Goal: Communication & Community: Ask a question

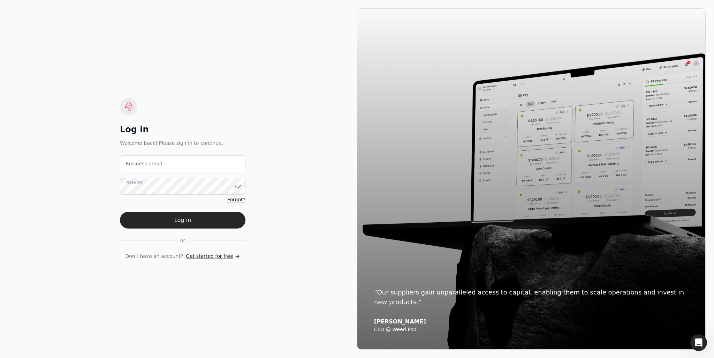
click at [220, 255] on span "Get started for free" at bounding box center [209, 255] width 47 height 7
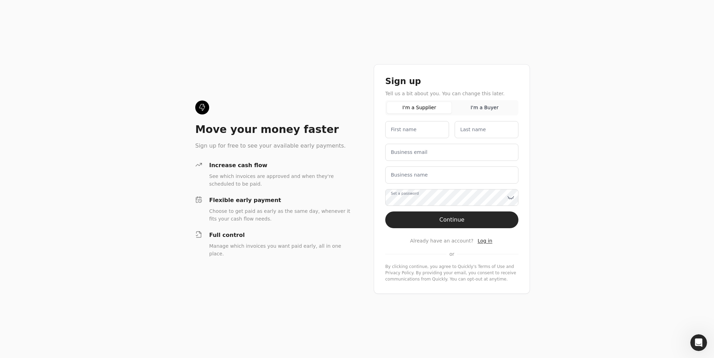
click at [492, 111] on button "I'm a Buyer" at bounding box center [484, 107] width 65 height 12
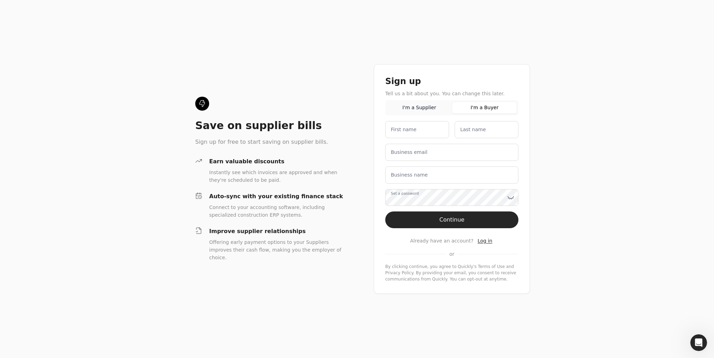
click at [391, 133] on label "First name" at bounding box center [404, 129] width 26 height 7
click at [391, 133] on name "First name" at bounding box center [417, 129] width 64 height 17
type name "[PERSON_NAME]"
type email "[EMAIL_ADDRESS][DOMAIN_NAME]"
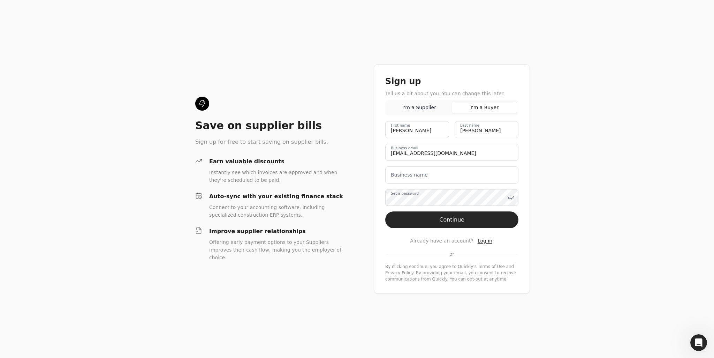
click at [422, 176] on label "Business name" at bounding box center [409, 174] width 37 height 7
click at [422, 176] on name "Business name" at bounding box center [451, 174] width 133 height 17
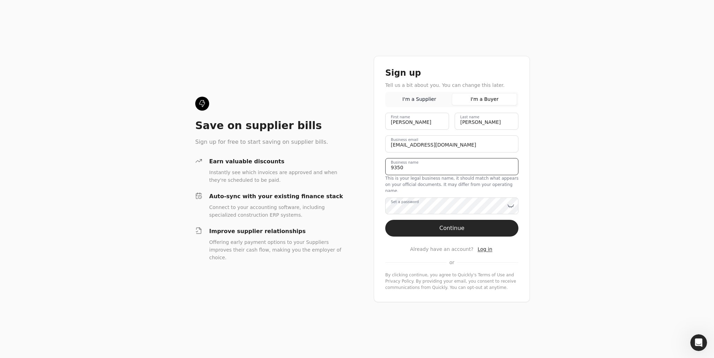
type name "9350-4199 QUÉBEC INC."
click at [415, 204] on label "Set a password" at bounding box center [405, 202] width 28 height 6
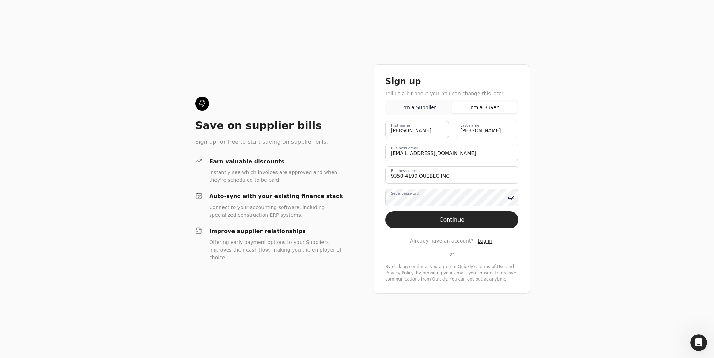
click at [509, 195] on icon at bounding box center [510, 197] width 7 height 7
click at [443, 221] on button "Continue" at bounding box center [451, 219] width 133 height 17
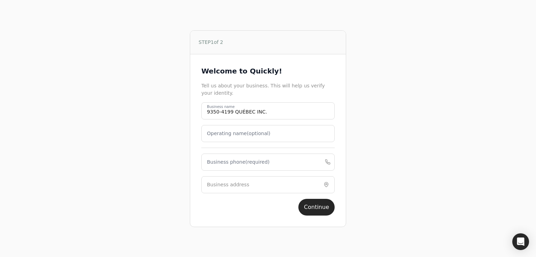
click at [224, 162] on label "Business phone (required)" at bounding box center [238, 162] width 63 height 7
click at [224, 162] on phone "Business phone (required)" at bounding box center [267, 162] width 133 height 17
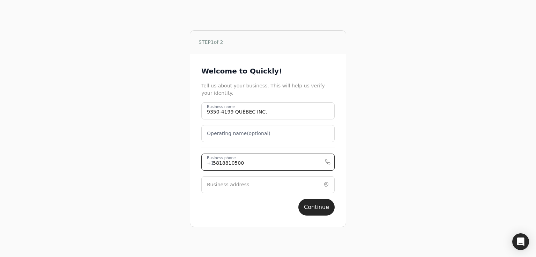
type phone "5818810500"
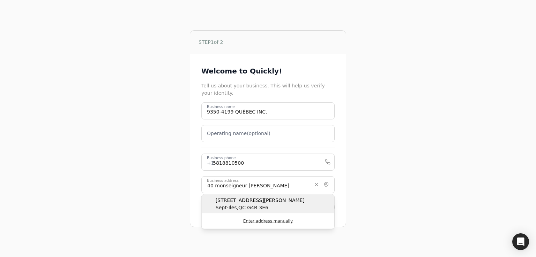
click at [226, 204] on span "Sept-Iles , QC G4R 3E6" at bounding box center [260, 207] width 89 height 7
type input "[STREET_ADDRESS][PERSON_NAME]"
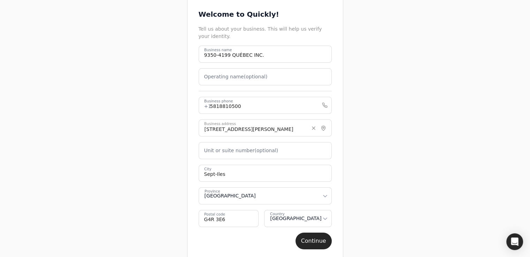
scroll to position [46, 0]
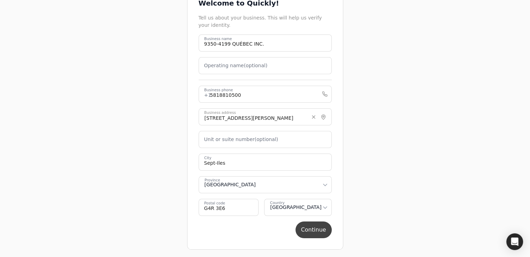
click at [312, 229] on button "Continue" at bounding box center [314, 230] width 36 height 17
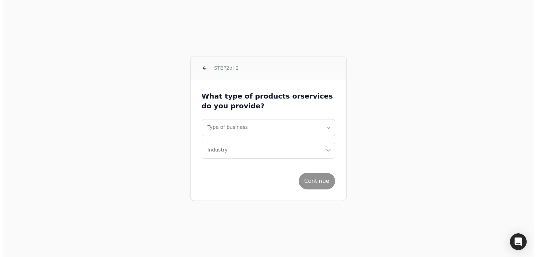
scroll to position [0, 0]
click at [259, 123] on html "STEP 2 of 2 What type of products or services do you provide? Type of business …" at bounding box center [268, 128] width 536 height 257
select select "corporation"
click at [227, 147] on button "Industry" at bounding box center [267, 150] width 133 height 17
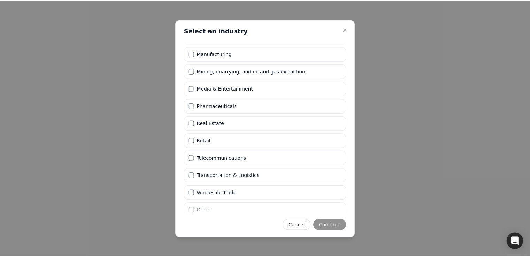
scroll to position [169, 0]
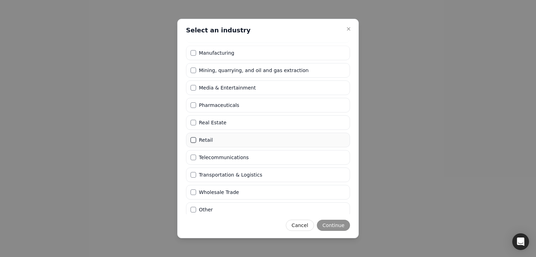
click at [194, 137] on button "Retail" at bounding box center [193, 140] width 6 height 6
click at [337, 226] on button "Continue" at bounding box center [333, 225] width 33 height 11
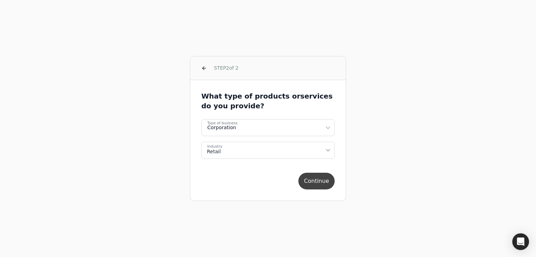
click at [310, 180] on button "Continue" at bounding box center [316, 181] width 36 height 17
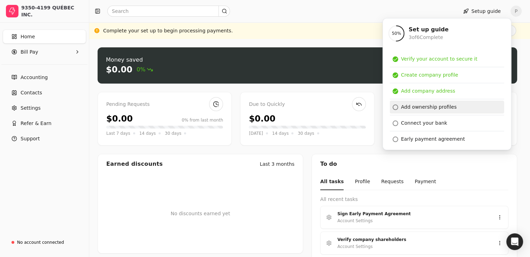
click at [418, 111] on link "Add ownership profiles" at bounding box center [447, 107] width 114 height 13
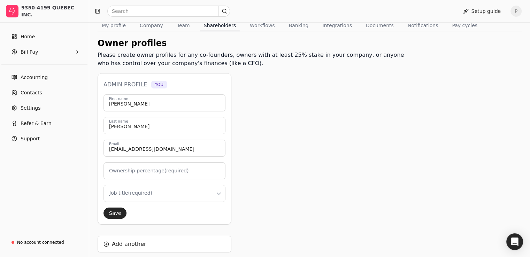
scroll to position [70, 0]
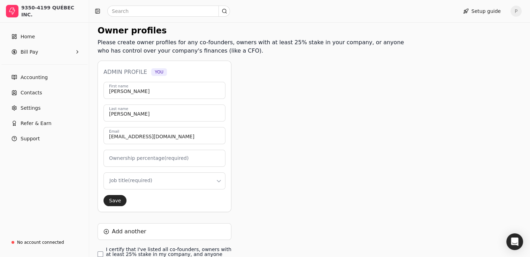
click at [165, 156] on label "Ownership percentage (required)" at bounding box center [149, 158] width 80 height 7
click at [165, 156] on input "Ownership percentage (required)" at bounding box center [165, 158] width 122 height 17
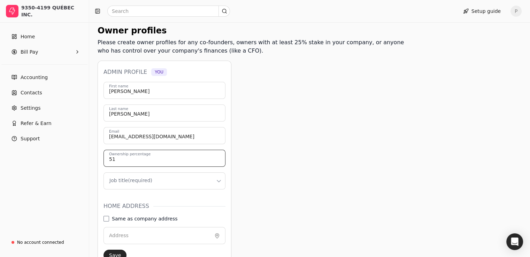
type input "51"
click at [353, 164] on div "Owner profiles Please create owner profiles for any co-founders, owners with at…" at bounding box center [254, 189] width 312 height 330
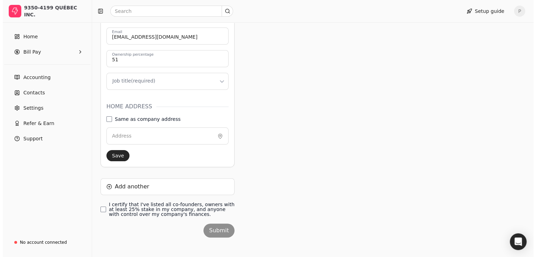
scroll to position [174, 0]
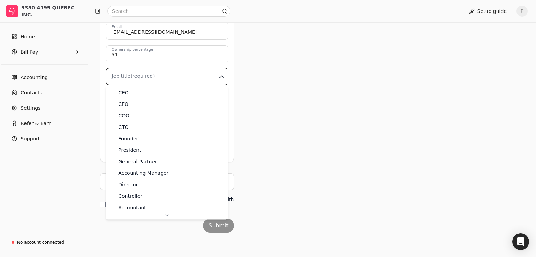
click at [159, 76] on html "9350-4199 QUÉBEC INC. Home Bill Pay Accounting Contacts Settings Refer & Earn S…" at bounding box center [268, 42] width 536 height 432
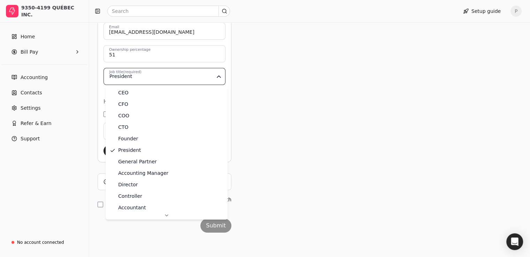
click at [144, 76] on html "9350-4199 QUÉBEC INC. Home Bill Pay Accounting Contacts Settings Refer & Earn S…" at bounding box center [265, 42] width 530 height 432
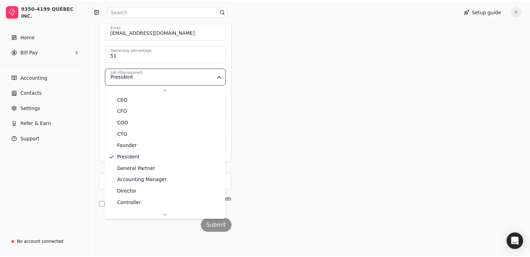
scroll to position [0, 0]
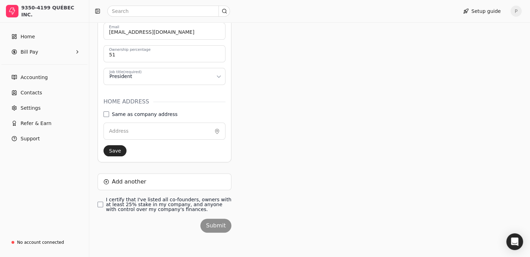
click at [163, 112] on label "Same as company address" at bounding box center [145, 114] width 66 height 5
click at [109, 112] on address "Same as company address" at bounding box center [107, 115] width 6 height 6
type input "[STREET_ADDRESS][PERSON_NAME]"
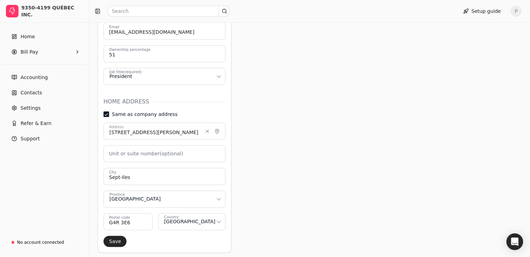
click at [125, 113] on label "Same as company address" at bounding box center [145, 114] width 66 height 5
click at [109, 113] on address "Same as company address" at bounding box center [107, 115] width 6 height 6
click at [109, 112] on address "Same as company address" at bounding box center [107, 115] width 6 height 6
type input "Sept-Iles"
type code "G4R 3E6"
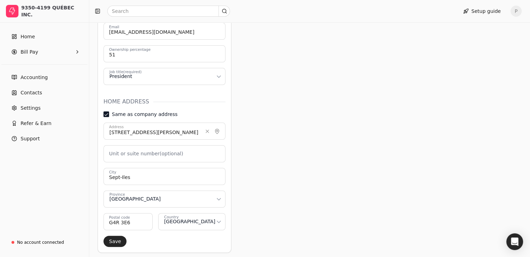
click at [109, 112] on address "Same as company address" at bounding box center [107, 115] width 6 height 6
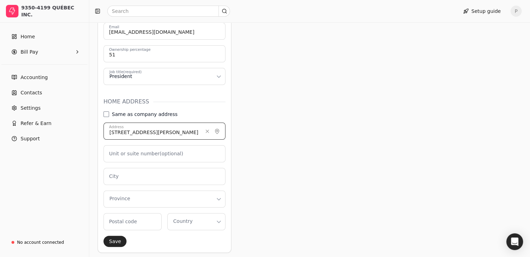
click at [128, 130] on input "[STREET_ADDRESS][PERSON_NAME]" at bounding box center [165, 131] width 122 height 17
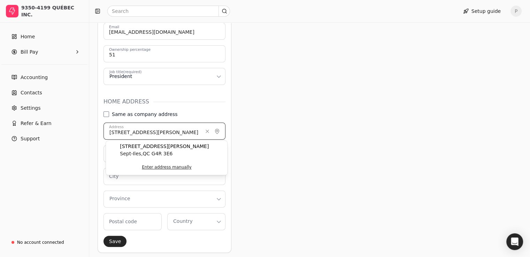
click at [128, 130] on input "[STREET_ADDRESS][PERSON_NAME]" at bounding box center [165, 131] width 122 height 17
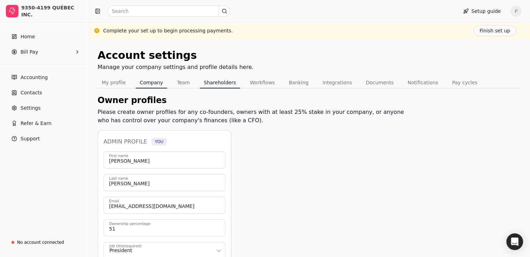
click at [140, 83] on button "Company" at bounding box center [152, 82] width 32 height 11
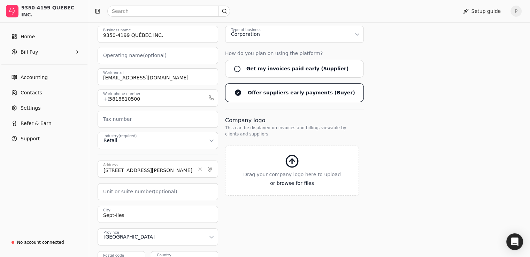
scroll to position [139, 0]
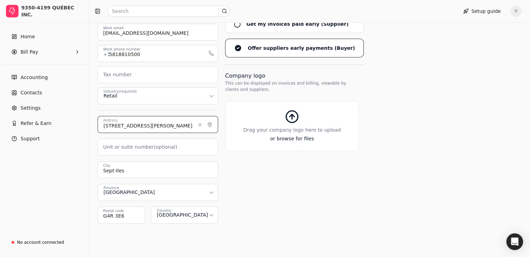
drag, startPoint x: 155, startPoint y: 123, endPoint x: 103, endPoint y: 121, distance: 52.4
click at [103, 121] on input "[STREET_ADDRESS][PERSON_NAME]" at bounding box center [158, 124] width 121 height 17
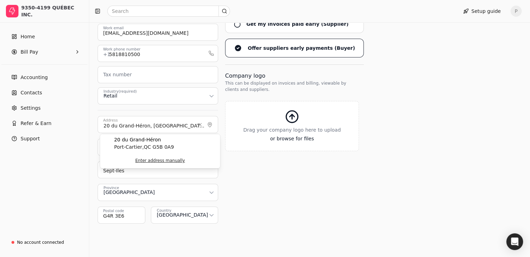
click at [131, 145] on span "Port-Cartier , [GEOGRAPHIC_DATA] G5B 0A9" at bounding box center [144, 147] width 60 height 7
type input "20 du Grand-Héron"
type input "Port-Cartier"
type code "G5B 0A9"
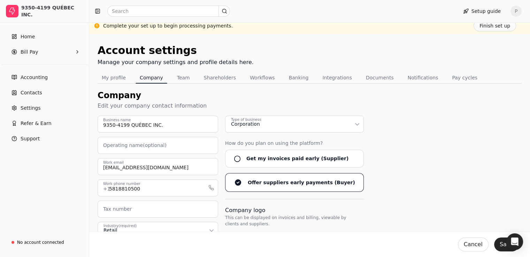
scroll to position [0, 0]
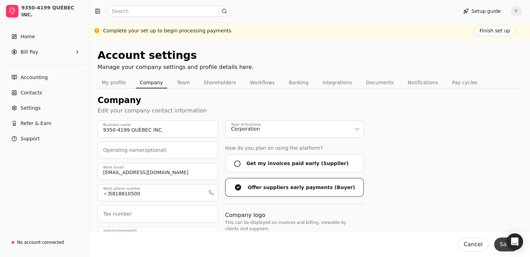
click at [499, 241] on button "Save" at bounding box center [507, 245] width 25 height 14
click at [116, 81] on button "My profile" at bounding box center [114, 82] width 32 height 11
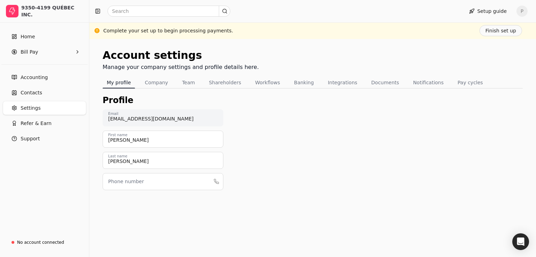
click at [135, 182] on label "Phone number" at bounding box center [126, 181] width 36 height 7
click at [135, 182] on input "Phone number" at bounding box center [163, 181] width 121 height 17
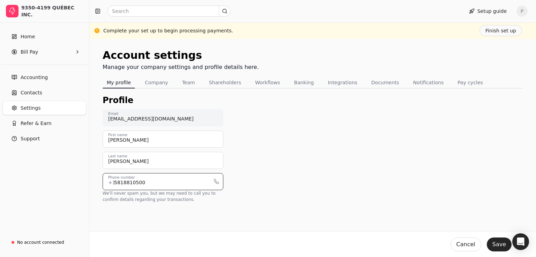
type input "5818810500"
click at [487, 151] on div "Profile [EMAIL_ADDRESS][DOMAIN_NAME] Email [PERSON_NAME] First name [PERSON_NAM…" at bounding box center [313, 154] width 420 height 120
click at [503, 243] on button "Save" at bounding box center [498, 245] width 25 height 14
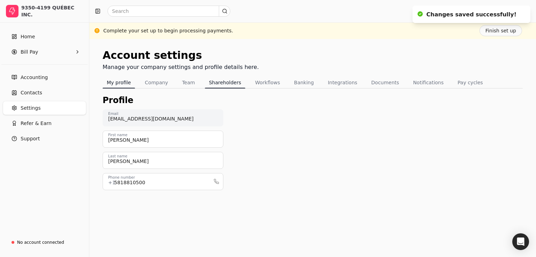
click at [216, 84] on button "Shareholders" at bounding box center [225, 82] width 40 height 11
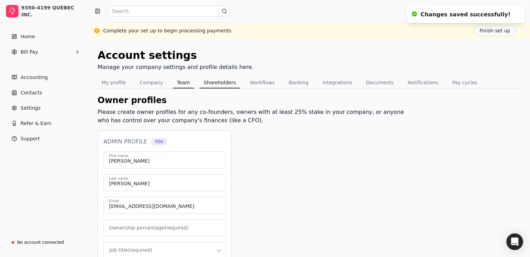
click at [180, 86] on button "Team" at bounding box center [183, 82] width 21 height 11
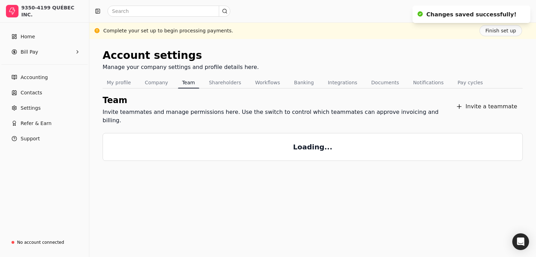
click at [238, 87] on nav "My profile Company Team Shareholders Workflows Banking Integrations Documents N…" at bounding box center [313, 83] width 420 height 12
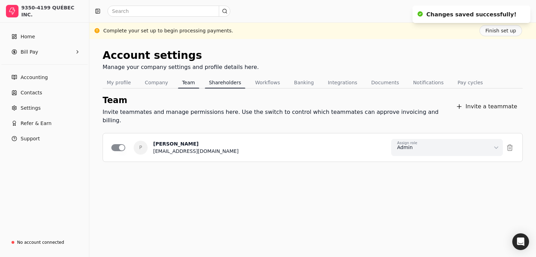
click at [212, 83] on button "Shareholders" at bounding box center [225, 82] width 40 height 11
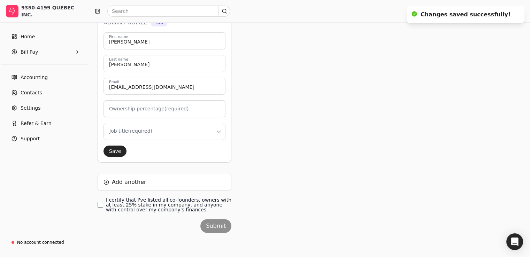
scroll to position [120, 0]
click at [152, 109] on label "Ownership percentage (required)" at bounding box center [149, 108] width 80 height 7
click at [152, 109] on input "Ownership percentage (required)" at bounding box center [165, 108] width 122 height 17
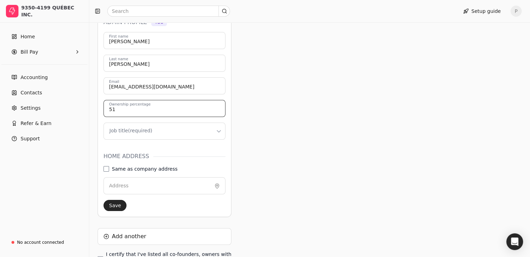
type input "51"
click at [137, 132] on html "9350-4199 QUÉBEC INC. Home Bill Pay Accounting Contacts Settings Refer & Earn S…" at bounding box center [265, 96] width 530 height 432
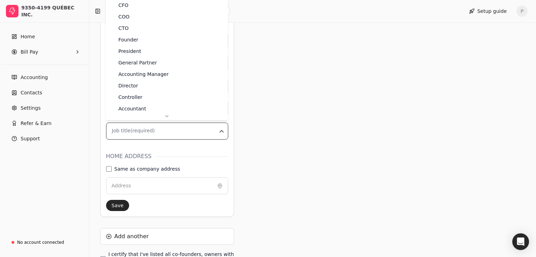
drag, startPoint x: 134, startPoint y: 84, endPoint x: 139, endPoint y: 41, distance: 43.3
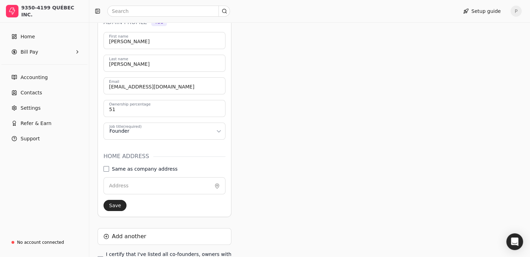
click at [121, 131] on html "9350-4199 QUÉBEC INC. Home Bill Pay Accounting Contacts Settings Refer & Earn S…" at bounding box center [265, 96] width 530 height 432
click at [283, 161] on div "Owner profiles Please create owner profiles for any co-founders, owners with at…" at bounding box center [254, 140] width 312 height 330
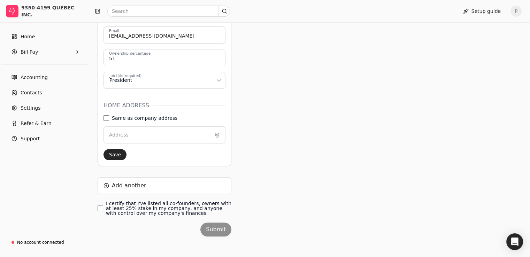
scroll to position [174, 0]
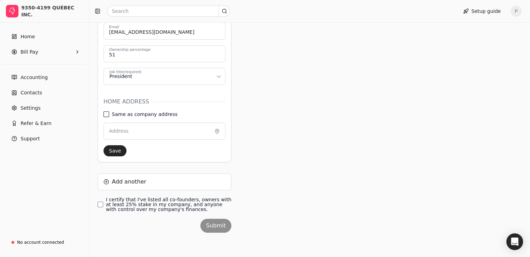
click at [109, 113] on address "Same as company address" at bounding box center [107, 115] width 6 height 6
type input "20 du Grand-Héron"
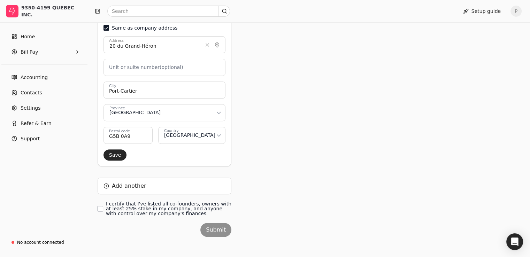
scroll to position [265, 0]
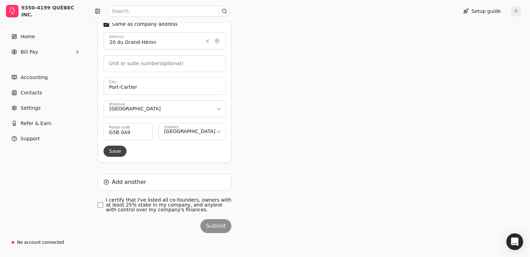
click at [113, 152] on button "Save" at bounding box center [115, 151] width 23 height 11
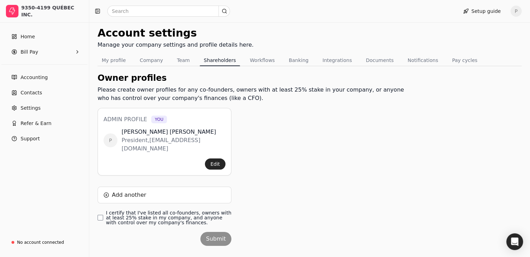
scroll to position [28, 0]
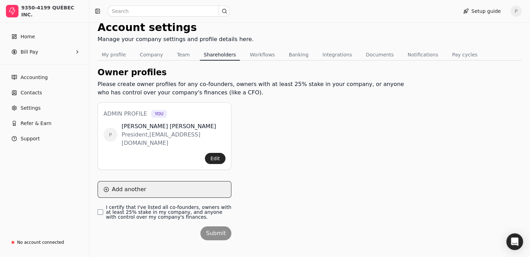
click at [119, 181] on button "Add another" at bounding box center [165, 189] width 134 height 17
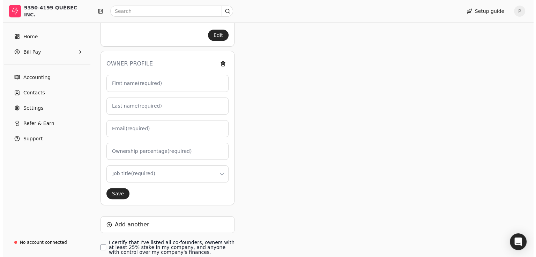
scroll to position [151, 0]
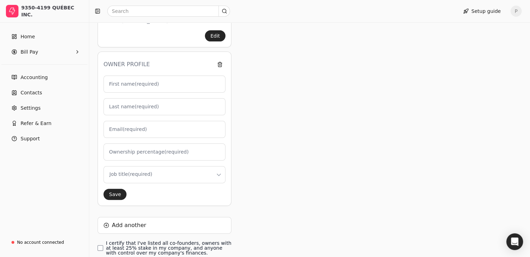
click at [133, 81] on label "First name (required)" at bounding box center [134, 84] width 50 height 7
click at [133, 76] on input "First name (required)" at bounding box center [165, 84] width 122 height 17
type input "M"
type input "0"
type input "[PERSON_NAME]"
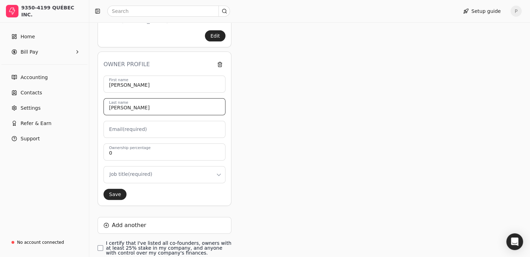
type input "[PERSON_NAME]"
type input "[EMAIL_ADDRESS][DOMAIN_NAME]"
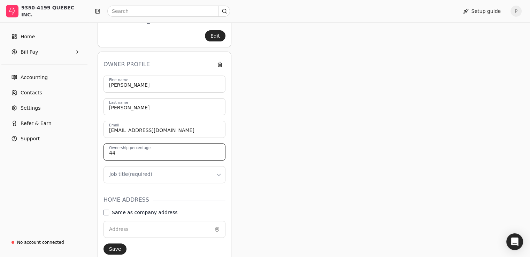
type input "44"
click at [203, 162] on html "9350-4199 QUÉBEC INC. Home Bill Pay Accounting Contacts Settings Refer & Earn S…" at bounding box center [265, 102] width 530 height 507
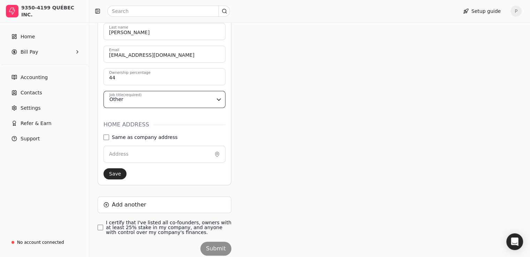
scroll to position [240, 0]
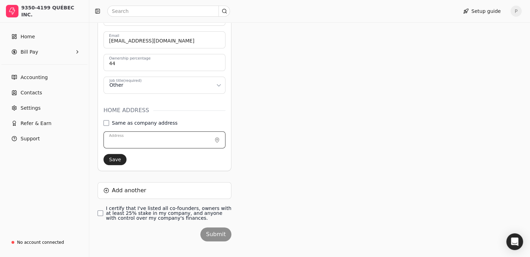
click at [142, 131] on input "Address" at bounding box center [165, 139] width 122 height 17
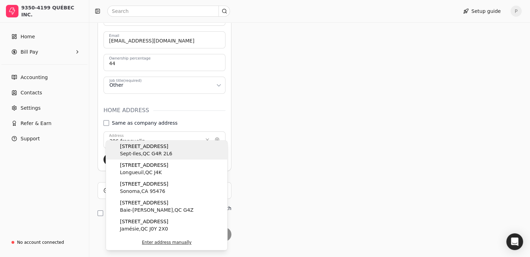
click at [140, 150] on span "Sept-Iles , QC G4R 2L6" at bounding box center [146, 153] width 52 height 7
type input "[STREET_ADDRESS]"
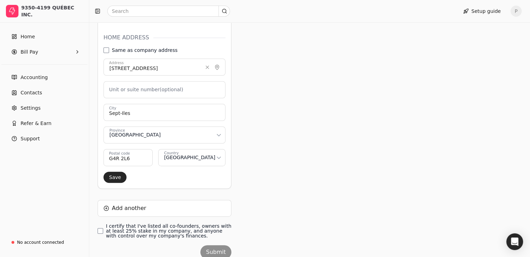
scroll to position [331, 0]
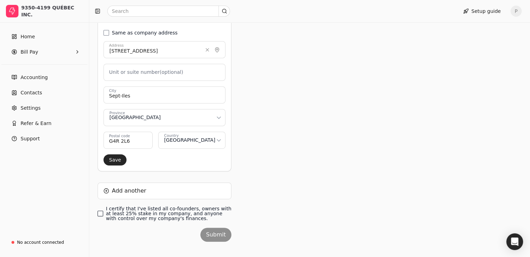
click at [100, 211] on finances\ "I certify that I've listed all co-founders, owners with at least 25% stake in m…" at bounding box center [101, 214] width 6 height 6
click at [120, 154] on button "Save" at bounding box center [115, 159] width 23 height 11
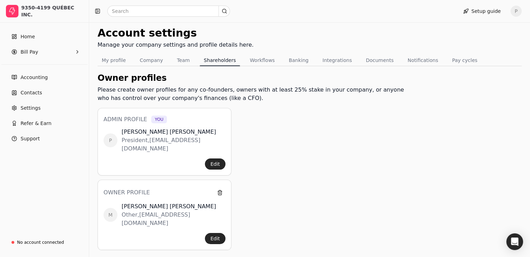
scroll to position [94, 0]
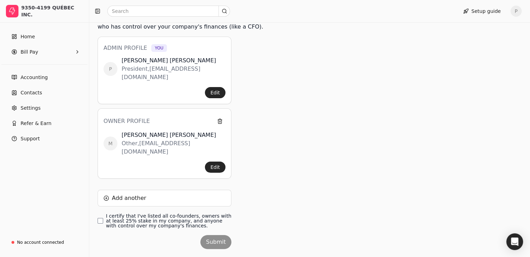
click at [106, 214] on div "I certify that I've listed all co-founders, owners with at least 25% stake in m…" at bounding box center [165, 221] width 134 height 15
click at [102, 218] on finances\ "I certify that I've listed all co-founders, owners with at least 25% stake in m…" at bounding box center [101, 221] width 6 height 6
click at [219, 235] on button "Submit" at bounding box center [216, 242] width 31 height 14
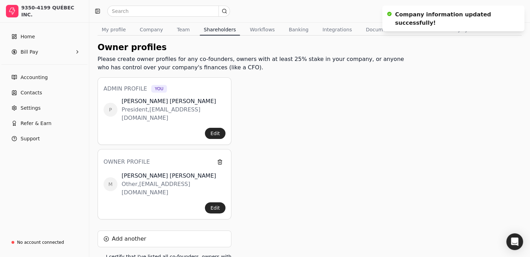
scroll to position [0, 0]
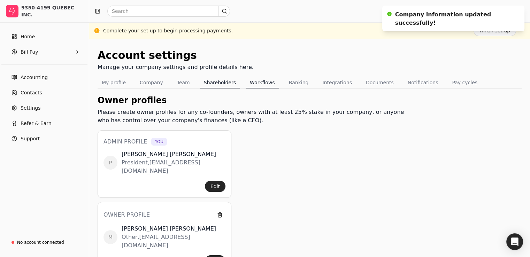
click at [262, 84] on button "Workflows" at bounding box center [262, 82] width 33 height 11
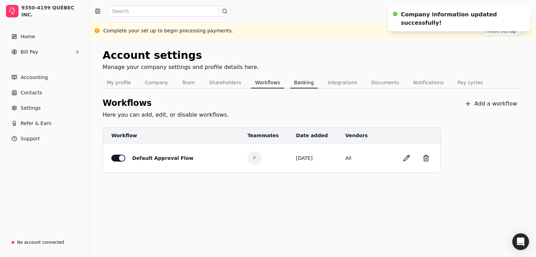
click at [290, 84] on button "Banking" at bounding box center [304, 82] width 28 height 11
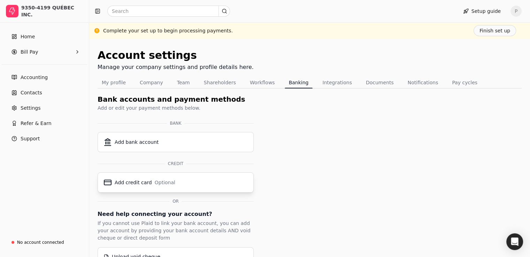
click at [121, 185] on div "Add credit card" at bounding box center [133, 182] width 37 height 7
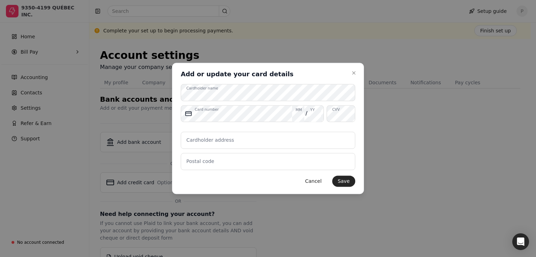
click at [207, 91] on label "Cardholder name" at bounding box center [202, 89] width 32 height 6
click at [352, 72] on icon "button" at bounding box center [354, 73] width 6 height 6
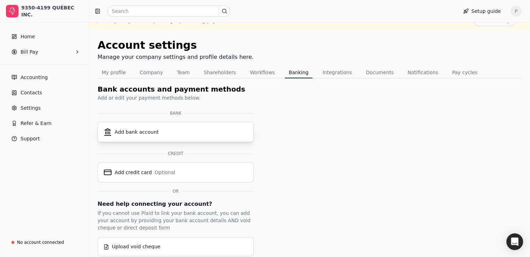
scroll to position [17, 0]
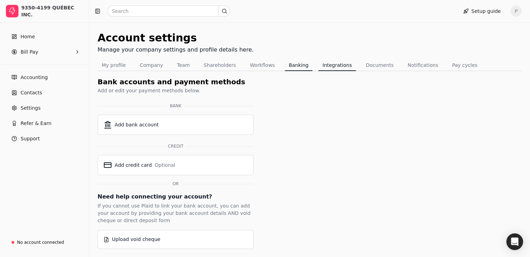
click at [329, 60] on button "Integrations" at bounding box center [337, 65] width 38 height 11
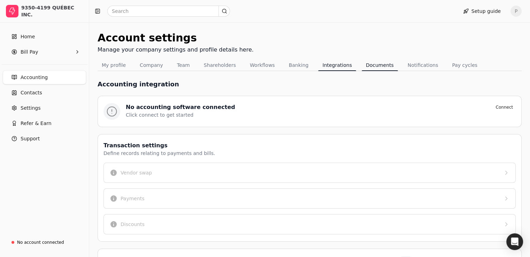
click at [368, 63] on button "Documents" at bounding box center [380, 65] width 36 height 11
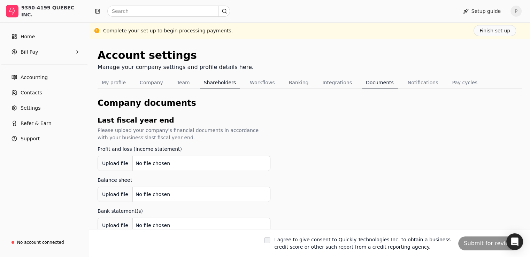
click at [219, 82] on button "Shareholders" at bounding box center [220, 82] width 40 height 11
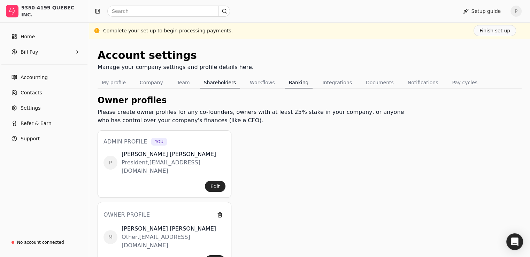
click at [291, 86] on button "Banking" at bounding box center [299, 82] width 28 height 11
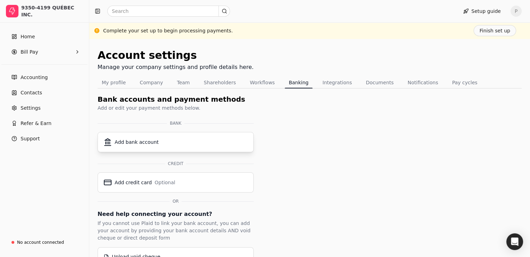
click at [172, 143] on div "Add bank account" at bounding box center [176, 142] width 144 height 8
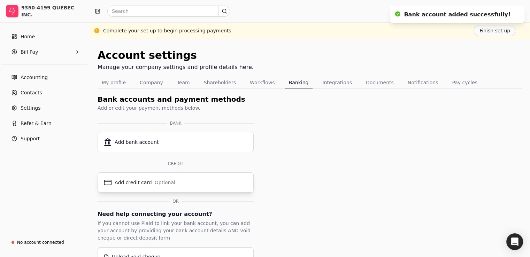
click at [164, 181] on div "Optional" at bounding box center [165, 182] width 21 height 7
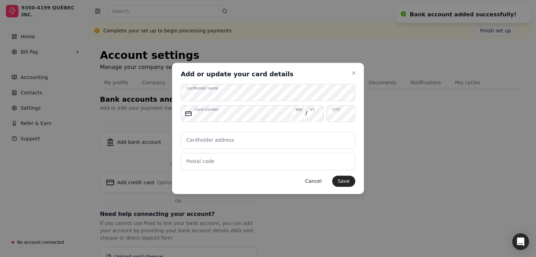
click at [212, 113] on label "Card number" at bounding box center [207, 110] width 24 height 6
click at [190, 141] on label "Cardholder address" at bounding box center [210, 140] width 48 height 7
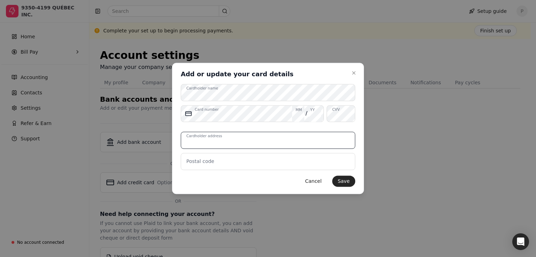
click at [190, 141] on input "Cardholder address" at bounding box center [268, 140] width 174 height 17
click at [191, 141] on input "Cardholder address" at bounding box center [268, 140] width 174 height 17
type input "[STREET_ADDRESS]"
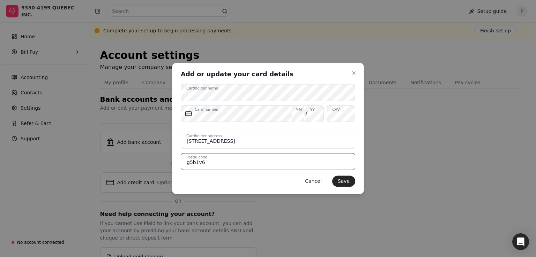
drag, startPoint x: 222, startPoint y: 163, endPoint x: 102, endPoint y: 155, distance: 120.2
click at [102, 155] on body "9350-4199 QUÉBEC INC. Home Bill Pay Accounting Contacts Settings Refer & Earn S…" at bounding box center [265, 137] width 530 height 275
type input "G5B0A9"
click at [214, 181] on div "Cancel Save" at bounding box center [268, 179] width 174 height 17
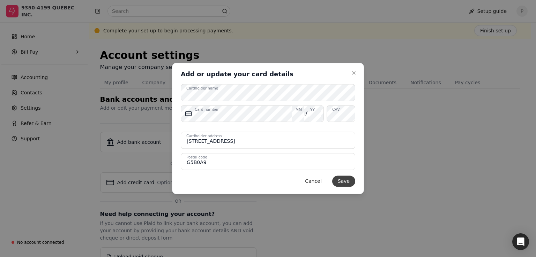
click at [348, 181] on button "Save" at bounding box center [343, 181] width 23 height 11
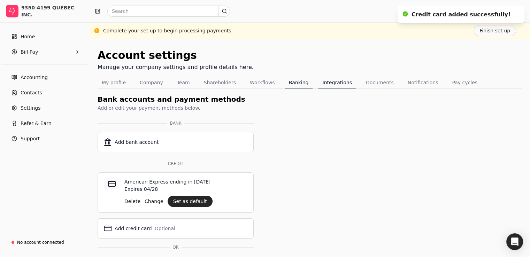
click at [319, 81] on button "Integrations" at bounding box center [337, 82] width 38 height 11
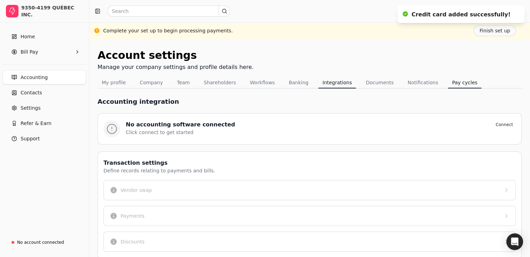
click at [454, 82] on button "Pay cycles" at bounding box center [465, 82] width 34 height 11
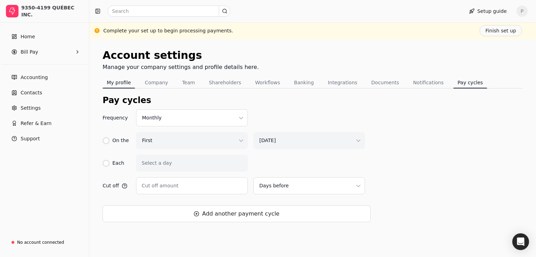
click at [124, 85] on button "My profile" at bounding box center [119, 82] width 32 height 11
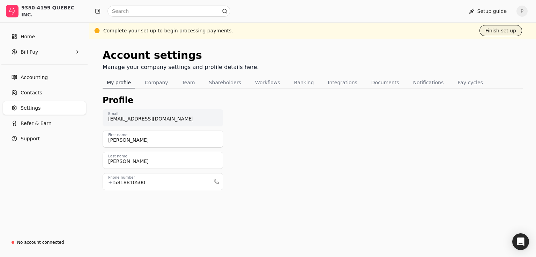
click at [496, 30] on button "Finish set up" at bounding box center [500, 30] width 43 height 11
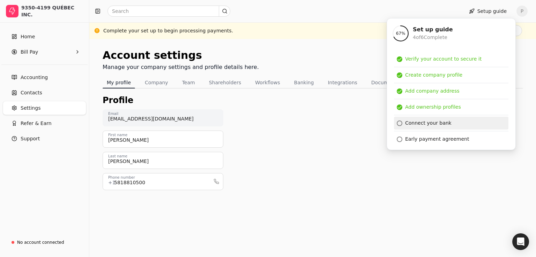
click at [429, 127] on link "Connect your bank" at bounding box center [451, 123] width 114 height 13
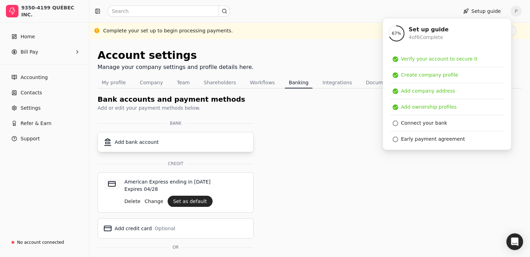
click at [145, 144] on div "Add bank account" at bounding box center [137, 142] width 44 height 7
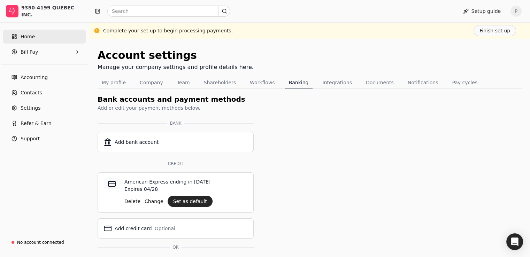
click at [36, 36] on link "Home" at bounding box center [44, 37] width 83 height 14
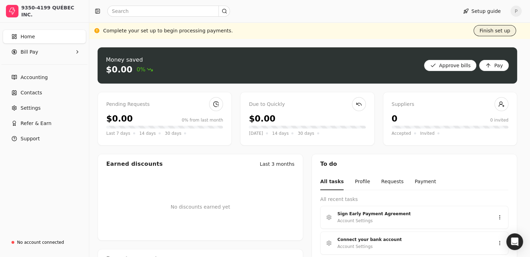
click at [501, 31] on button "Finish set up" at bounding box center [495, 30] width 43 height 11
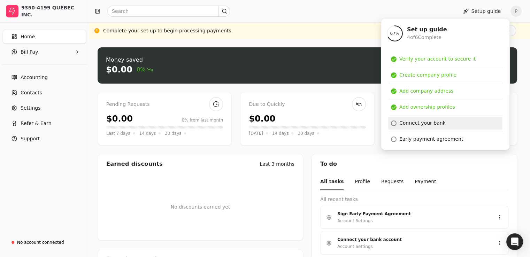
click at [423, 124] on div "Connect your bank" at bounding box center [423, 123] width 46 height 7
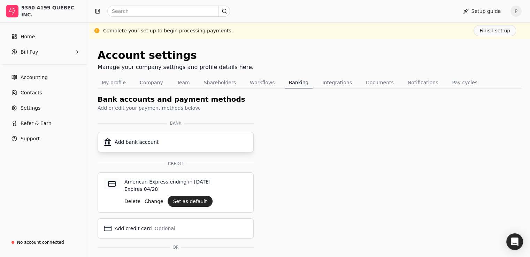
click at [169, 148] on button "Add bank account" at bounding box center [176, 142] width 156 height 20
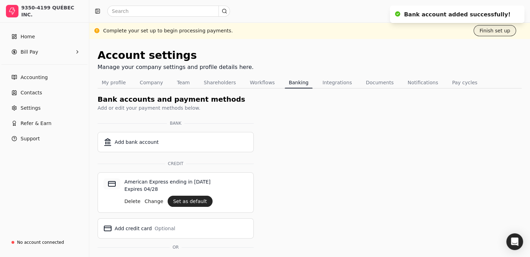
click at [498, 31] on button "Finish set up" at bounding box center [495, 30] width 43 height 11
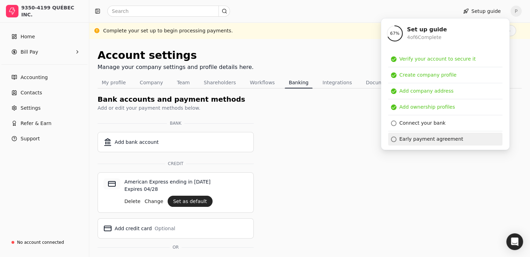
click at [429, 141] on div "Early payment agreement" at bounding box center [432, 139] width 64 height 7
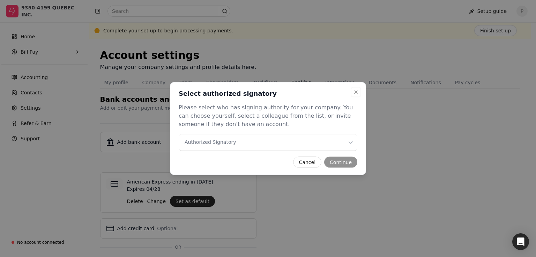
click at [241, 147] on Signatory "Authorized Signatory" at bounding box center [268, 142] width 179 height 17
click at [336, 161] on button "Continue" at bounding box center [340, 162] width 33 height 11
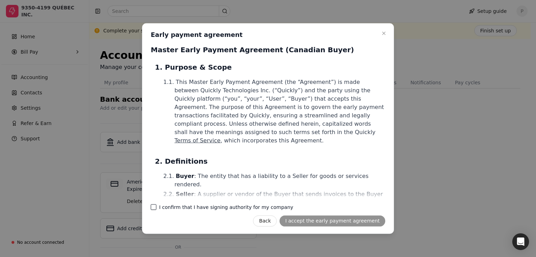
click at [151, 209] on company "I confirm that I have signing authority for my company" at bounding box center [154, 207] width 6 height 6
click at [317, 220] on button "I accept the early payment agreement" at bounding box center [332, 221] width 106 height 11
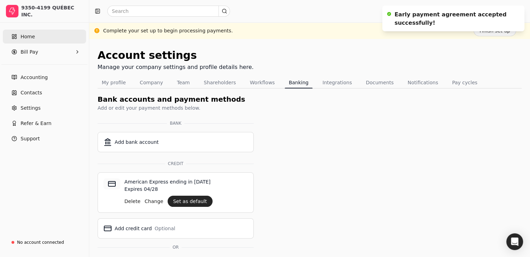
click at [26, 41] on link "Home" at bounding box center [44, 37] width 83 height 14
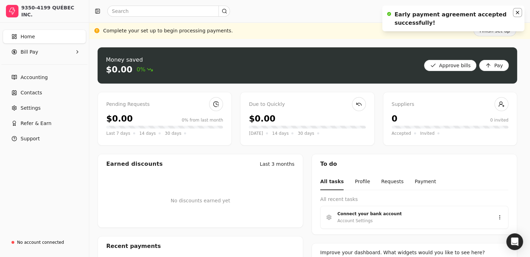
click at [518, 12] on icon "Notifications (F8)" at bounding box center [518, 13] width 6 height 6
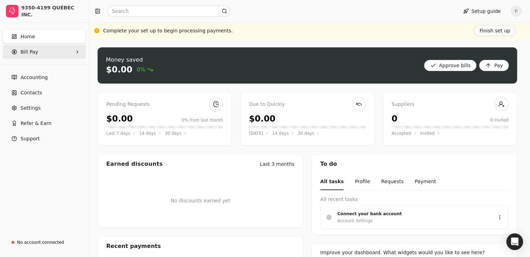
click at [32, 55] on span "Bill Pay" at bounding box center [29, 51] width 17 height 7
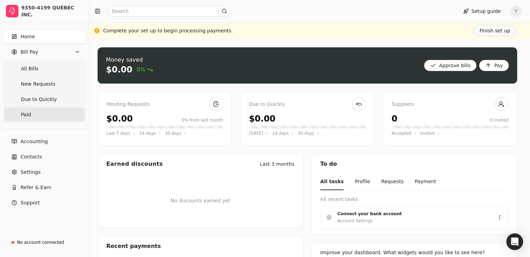
click at [31, 113] on link "Paid" at bounding box center [44, 115] width 81 height 14
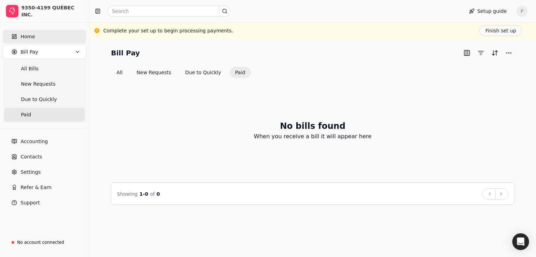
click at [31, 37] on span "Home" at bounding box center [28, 36] width 14 height 7
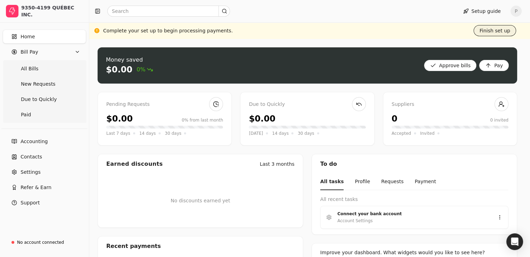
click at [498, 30] on button "Finish set up" at bounding box center [495, 30] width 43 height 11
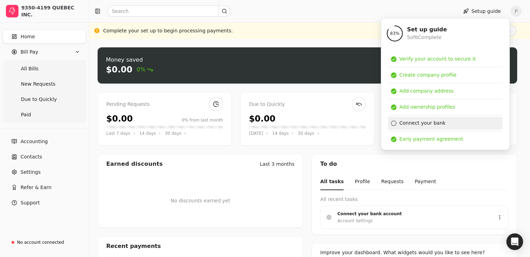
click at [413, 123] on div "Connect your bank" at bounding box center [423, 123] width 46 height 7
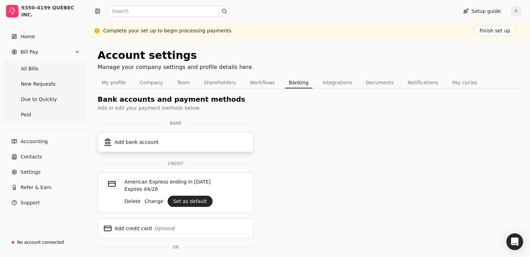
click at [160, 145] on div "Add bank account" at bounding box center [176, 142] width 144 height 8
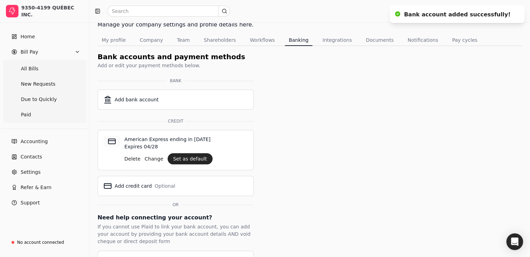
scroll to position [63, 0]
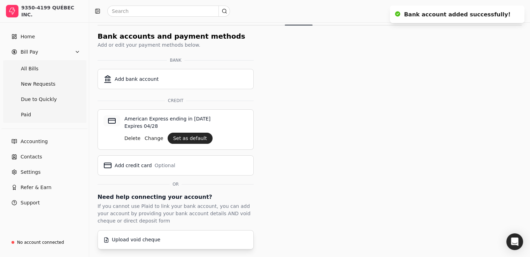
click at [138, 243] on button "Upload void cheque" at bounding box center [176, 240] width 156 height 19
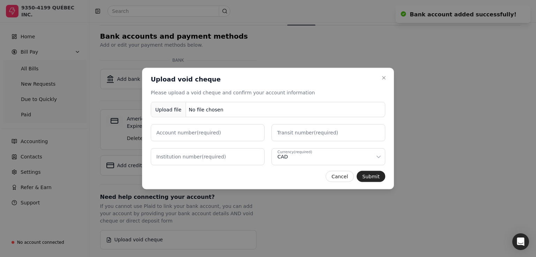
click at [206, 109] on div "No file chosen" at bounding box center [206, 109] width 40 height 13
click at [166, 135] on label "Account number (required)" at bounding box center [188, 132] width 65 height 7
click at [166, 135] on number "Account number (required)" at bounding box center [208, 132] width 114 height 17
type number "0922807"
click at [319, 134] on label "Transit number (required)" at bounding box center [307, 132] width 61 height 7
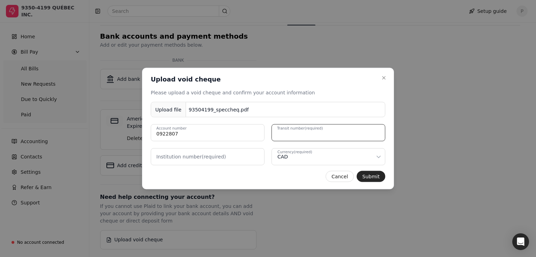
click at [319, 134] on number "Transit number (required)" at bounding box center [328, 132] width 114 height 17
type number "20335"
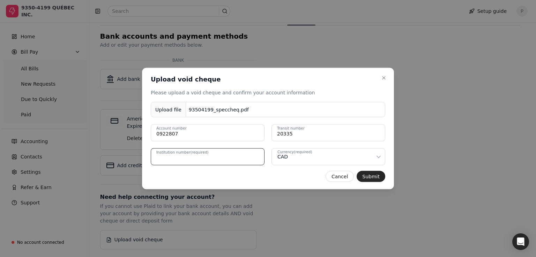
click at [222, 163] on number "Institution number (required)" at bounding box center [208, 157] width 114 height 17
type number "815"
click at [362, 176] on button "Submit" at bounding box center [370, 176] width 29 height 11
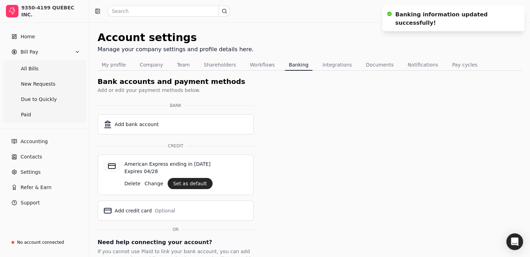
scroll to position [0, 0]
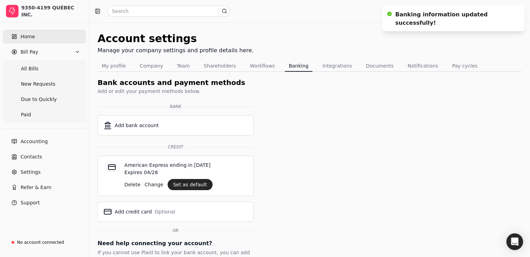
click at [39, 37] on link "Home" at bounding box center [44, 37] width 83 height 14
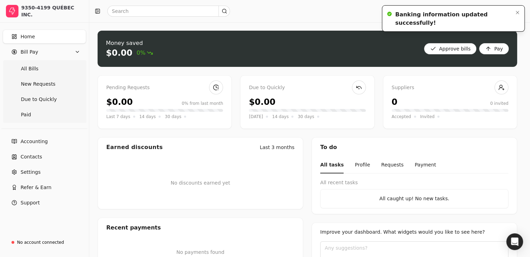
click at [446, 14] on div "Banking information updated successfully!" at bounding box center [452, 18] width 115 height 17
click at [518, 11] on icon "Notifications (F8)" at bounding box center [518, 13] width 6 height 6
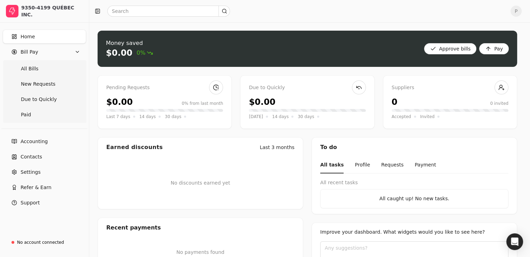
click at [36, 39] on link "Home" at bounding box center [44, 37] width 83 height 14
click at [40, 244] on div "No account connected" at bounding box center [40, 243] width 47 height 6
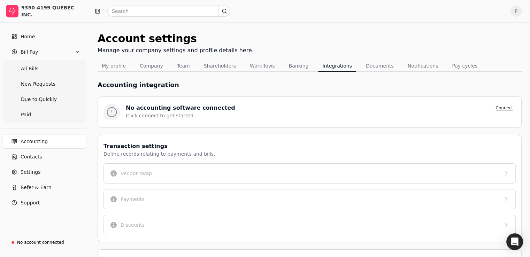
click at [501, 111] on button "Connect" at bounding box center [504, 108] width 23 height 8
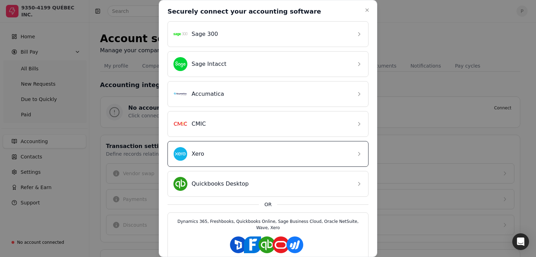
scroll to position [20, 0]
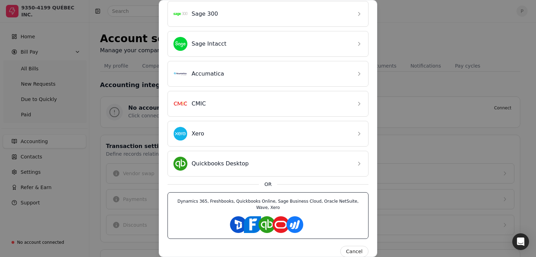
click at [265, 219] on icon at bounding box center [267, 224] width 12 height 11
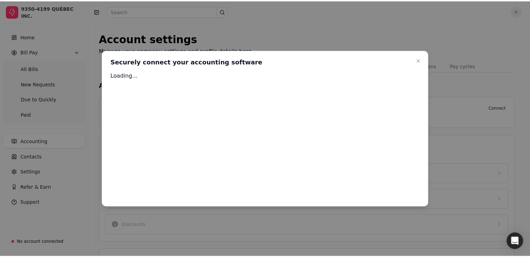
scroll to position [0, 0]
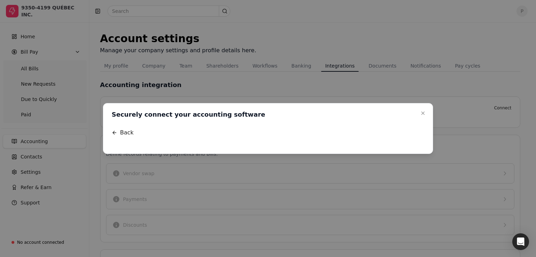
click at [196, 124] on div at bounding box center [268, 124] width 324 height 0
click at [269, 124] on div at bounding box center [268, 124] width 324 height 0
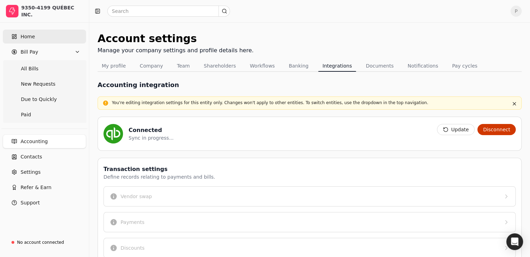
click at [35, 38] on link "Home" at bounding box center [44, 37] width 83 height 14
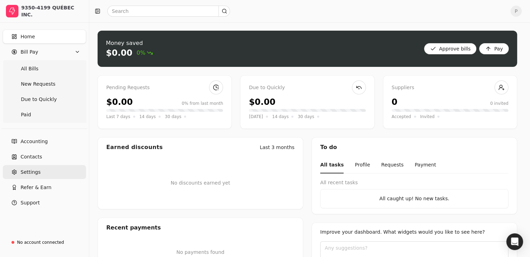
click at [33, 168] on link "Settings" at bounding box center [44, 172] width 83 height 14
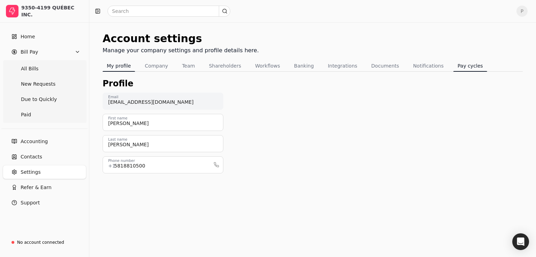
click at [453, 64] on button "Pay cycles" at bounding box center [470, 65] width 34 height 11
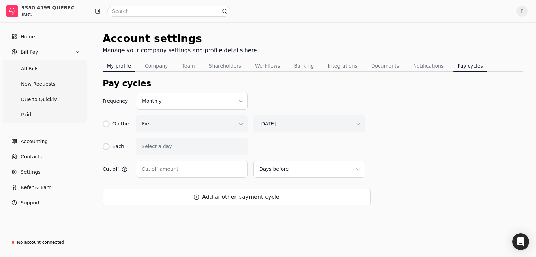
click at [124, 65] on button "My profile" at bounding box center [119, 65] width 32 height 11
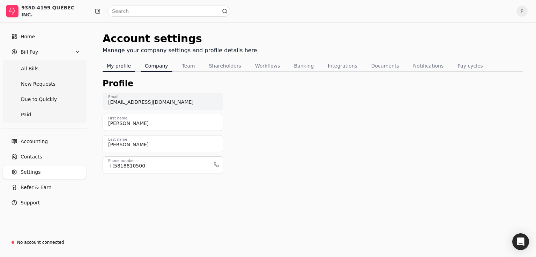
click at [151, 61] on button "Company" at bounding box center [157, 65] width 32 height 11
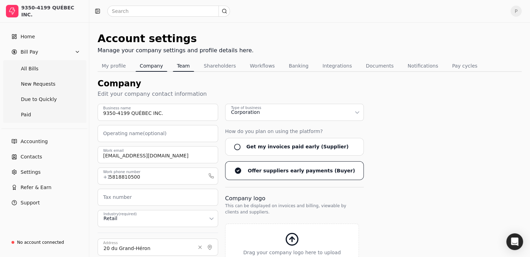
click at [191, 63] on button "Team" at bounding box center [183, 65] width 21 height 11
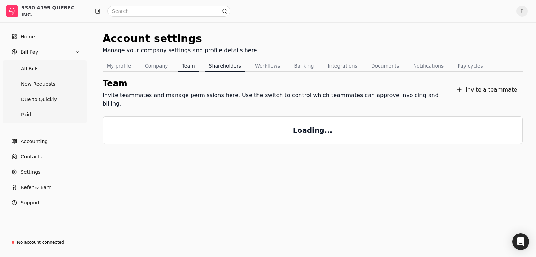
click at [217, 64] on button "Shareholders" at bounding box center [225, 65] width 40 height 11
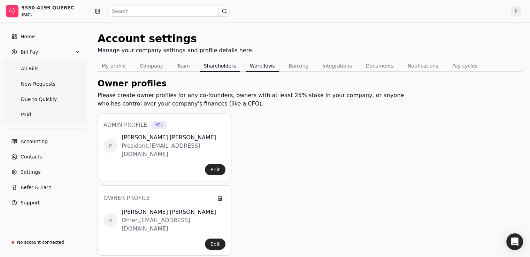
click at [265, 66] on button "Workflows" at bounding box center [262, 65] width 33 height 11
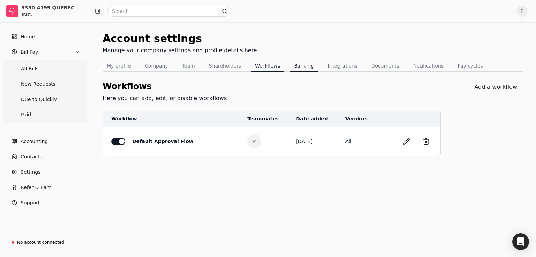
click at [292, 64] on button "Banking" at bounding box center [304, 65] width 28 height 11
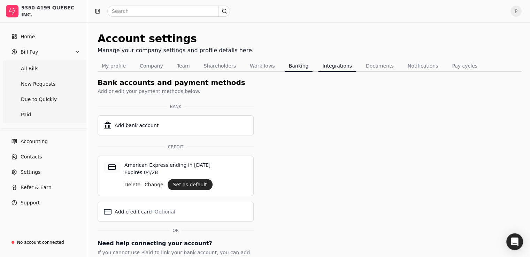
click at [318, 70] on button "Integrations" at bounding box center [337, 65] width 38 height 11
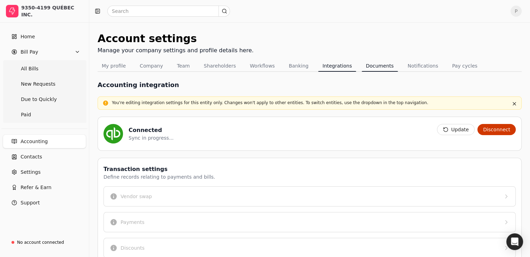
click at [362, 63] on button "Documents" at bounding box center [380, 65] width 36 height 11
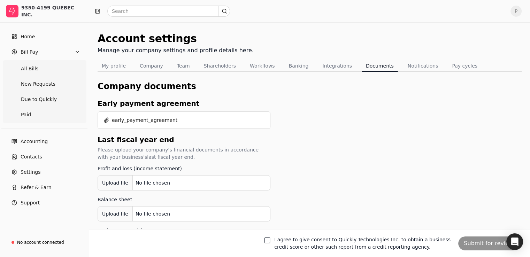
click at [270, 239] on button "I agree to give consent to Quickly Technologies Inc. to obtain a business credi…" at bounding box center [268, 241] width 6 height 6
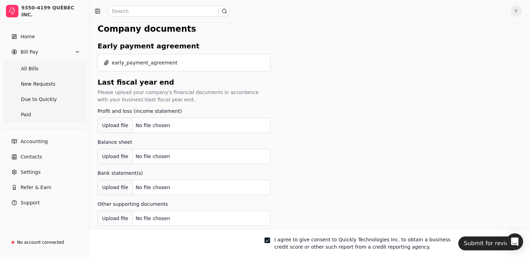
scroll to position [70, 0]
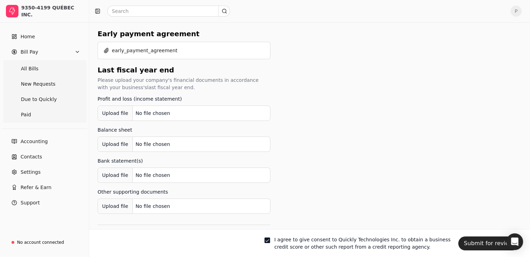
click at [114, 175] on div "Upload file" at bounding box center [115, 176] width 35 height 16
click at [492, 245] on button "Submit for review" at bounding box center [489, 244] width 61 height 14
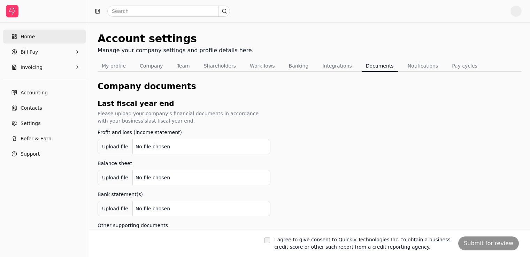
scroll to position [70, 0]
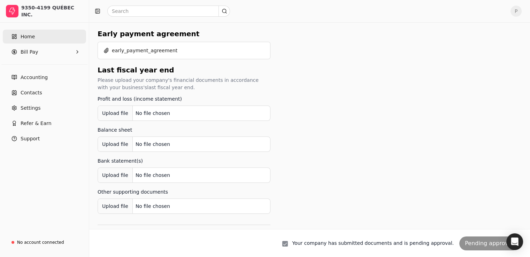
click at [14, 38] on rect at bounding box center [13, 38] width 2 height 1
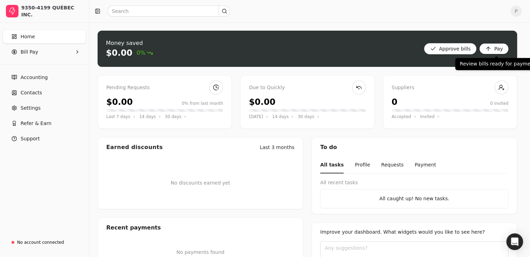
click at [492, 53] on button "Pay" at bounding box center [495, 48] width 30 height 11
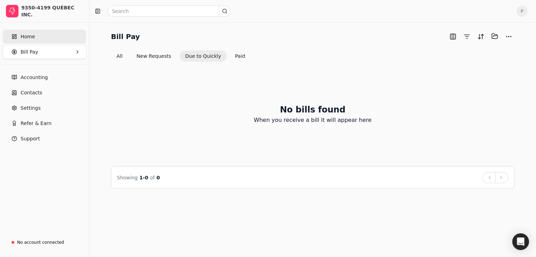
click at [25, 37] on span "Home" at bounding box center [28, 36] width 14 height 7
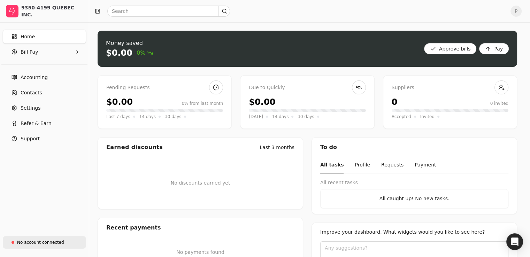
click at [35, 242] on div "No account connected" at bounding box center [40, 243] width 47 height 6
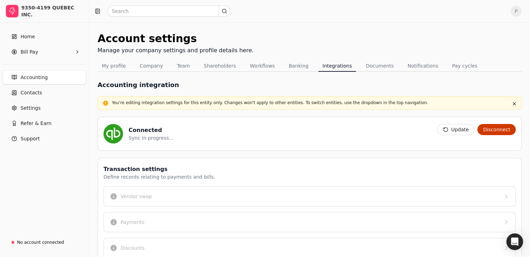
drag, startPoint x: 454, startPoint y: 130, endPoint x: 449, endPoint y: 130, distance: 4.5
click at [454, 130] on button "Update" at bounding box center [456, 129] width 38 height 11
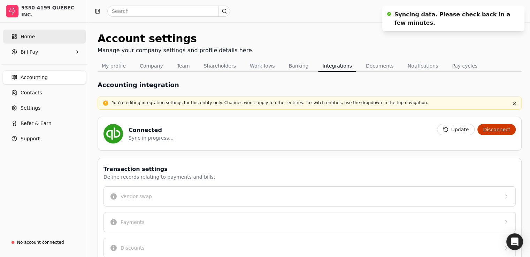
click at [31, 36] on span "Home" at bounding box center [28, 36] width 14 height 7
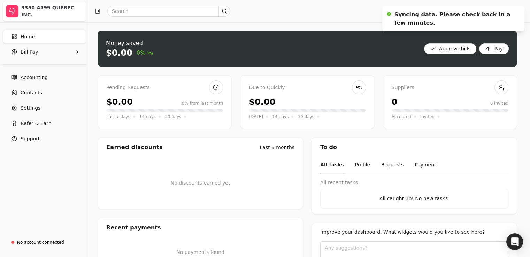
click at [45, 13] on div "9350-4199 QUÉBEC INC." at bounding box center [52, 11] width 62 height 14
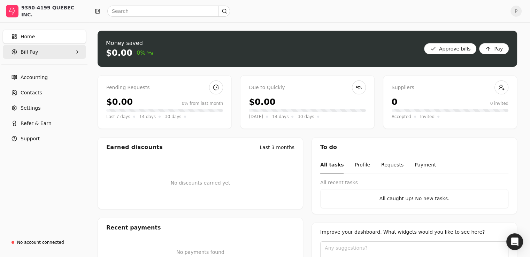
click at [28, 52] on span "Bill Pay" at bounding box center [29, 51] width 17 height 7
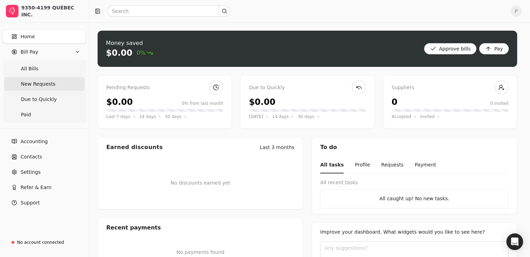
click at [32, 81] on span "New Requests" at bounding box center [38, 84] width 35 height 7
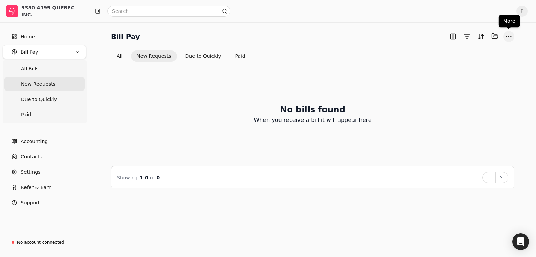
click at [510, 35] on button "More" at bounding box center [508, 36] width 11 height 11
click at [119, 55] on button "All" at bounding box center [119, 56] width 17 height 11
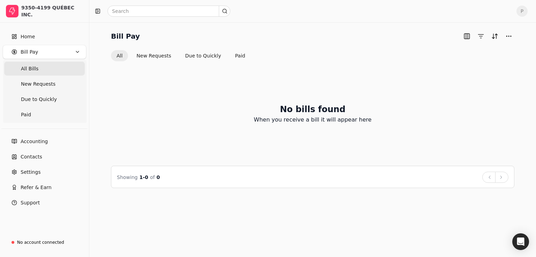
drag, startPoint x: 184, startPoint y: 89, endPoint x: 158, endPoint y: 100, distance: 28.7
click at [159, 100] on div "No bills found When you receive a bill it will appear here" at bounding box center [312, 114] width 403 height 88
click at [27, 83] on span "New Requests" at bounding box center [38, 84] width 35 height 7
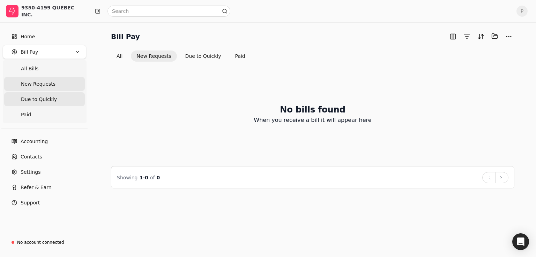
click at [33, 97] on span "Due to Quickly" at bounding box center [39, 99] width 36 height 7
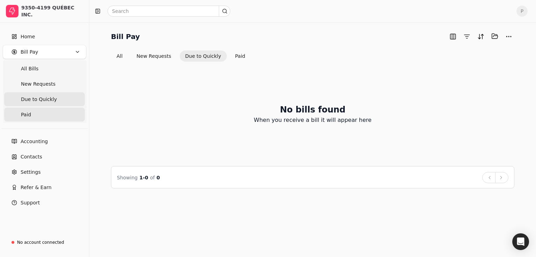
click at [29, 112] on span "Paid" at bounding box center [26, 114] width 10 height 7
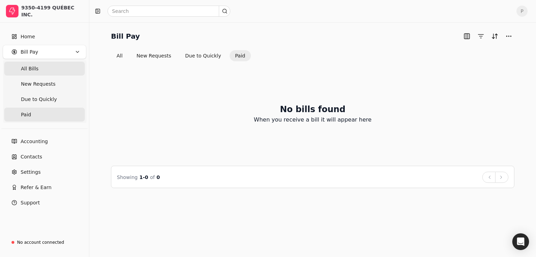
click at [43, 69] on Bills "All Bills" at bounding box center [44, 69] width 81 height 14
click at [40, 69] on Bills "All Bills" at bounding box center [44, 69] width 81 height 14
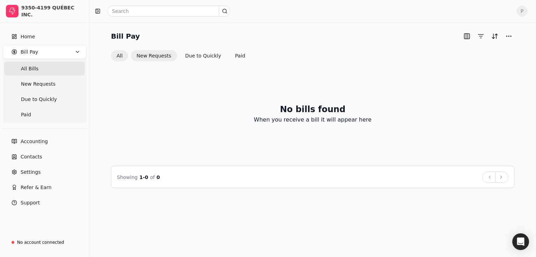
click at [152, 54] on button "New Requests" at bounding box center [154, 55] width 46 height 11
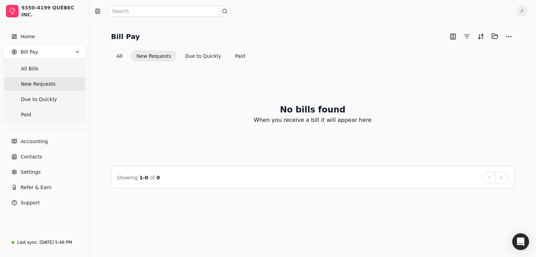
click at [129, 54] on div "All New Requests Due to Quickly Paid" at bounding box center [181, 56] width 140 height 11
click at [498, 38] on button "Selected items: 0" at bounding box center [494, 36] width 11 height 11
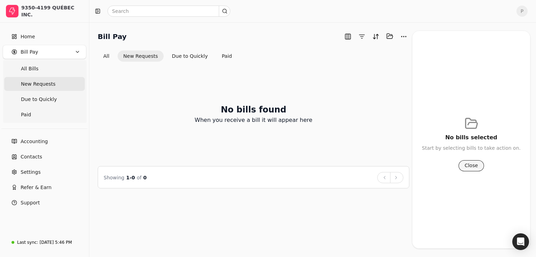
click at [474, 163] on button "Close" at bounding box center [470, 165] width 25 height 11
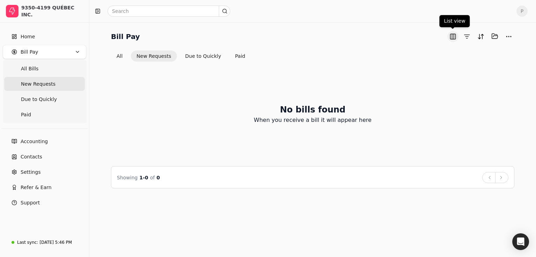
click at [456, 37] on button "button" at bounding box center [452, 36] width 11 height 11
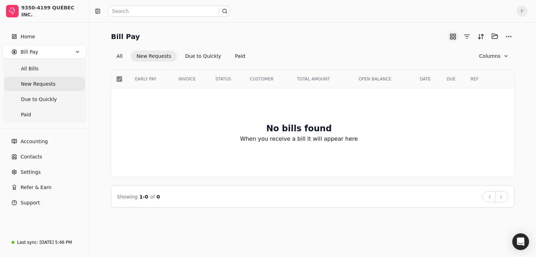
click at [455, 37] on button "button" at bounding box center [452, 36] width 11 height 11
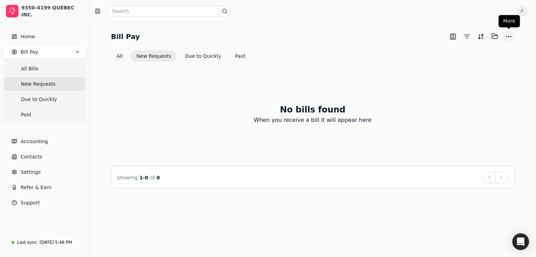
click at [510, 36] on button "More" at bounding box center [508, 36] width 11 height 11
click at [455, 49] on div "More actions" at bounding box center [474, 51] width 75 height 12
click at [455, 74] on div "Import bills" at bounding box center [474, 74] width 75 height 12
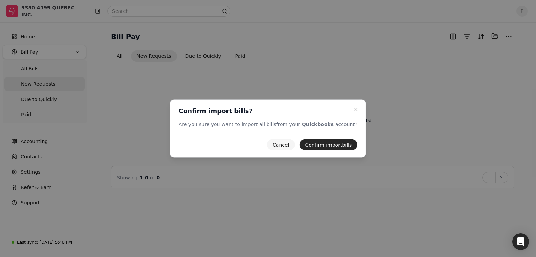
click at [272, 147] on button "Cancel" at bounding box center [281, 144] width 28 height 11
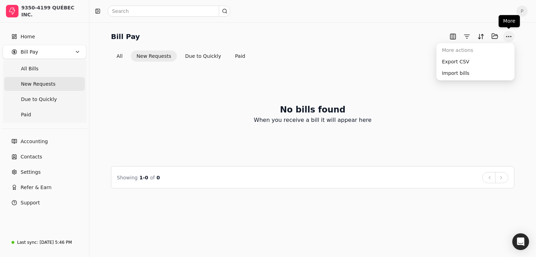
click at [506, 38] on button "More" at bounding box center [508, 36] width 11 height 11
click at [462, 52] on div "More actions" at bounding box center [474, 51] width 75 height 12
click at [345, 56] on div "All New Requests Due to Quickly Paid" at bounding box center [312, 56] width 403 height 11
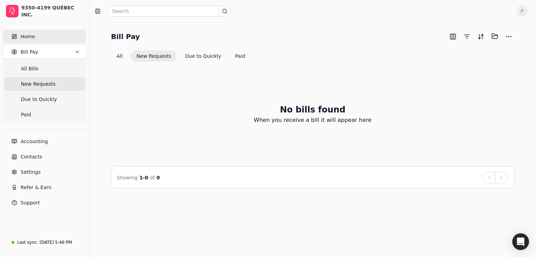
click at [24, 35] on span "Home" at bounding box center [28, 36] width 14 height 7
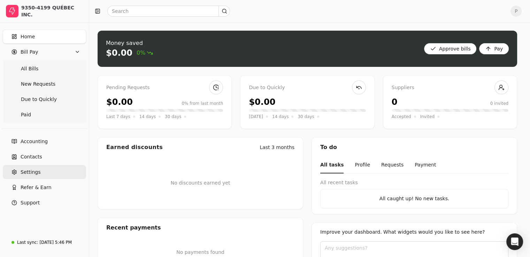
click at [28, 167] on link "Settings" at bounding box center [44, 172] width 83 height 14
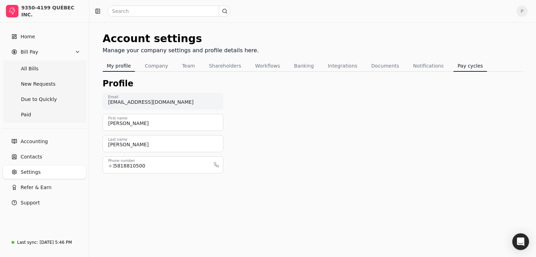
click at [453, 65] on button "Pay cycles" at bounding box center [470, 65] width 34 height 11
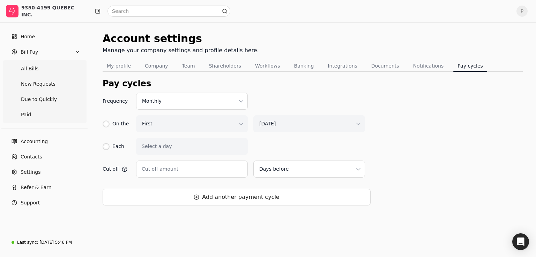
click at [162, 92] on div "Pay cycles Frequency Monthly On the First Sunday Each Select a day Cut off Cut …" at bounding box center [313, 146] width 420 height 139
click at [164, 99] on html "9350-4199 QUÉBEC INC. Home Bill Pay All Bills New Requests Due to Quickly Paid …" at bounding box center [268, 128] width 536 height 257
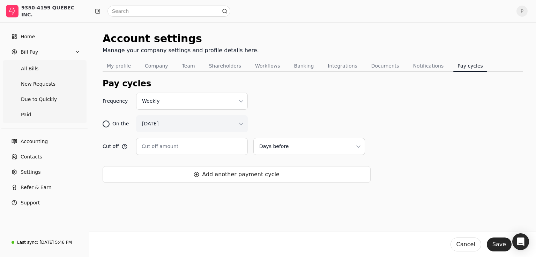
click at [105, 122] on div at bounding box center [106, 124] width 7 height 7
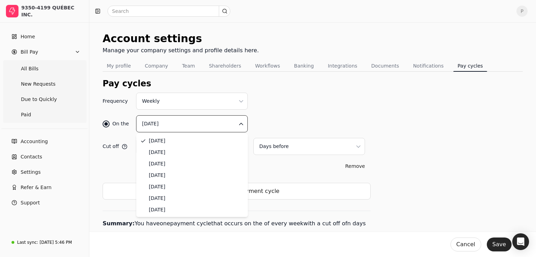
click at [175, 128] on html "9350-4199 QUÉBEC INC. Home Bill Pay All Bills New Requests Due to Quickly Paid …" at bounding box center [268, 128] width 536 height 257
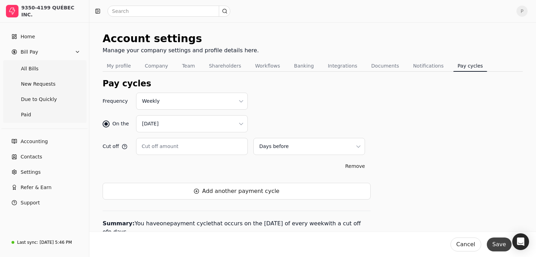
click at [491, 245] on button "Save" at bounding box center [498, 245] width 25 height 14
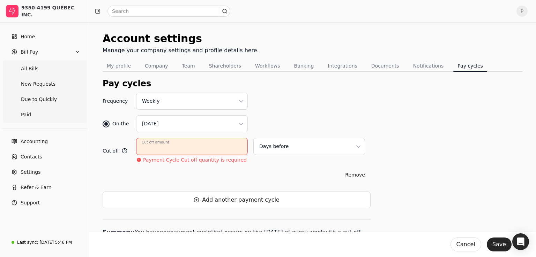
click at [199, 140] on input "Cut off amount" at bounding box center [192, 146] width 112 height 17
click at [409, 66] on button "Notifications" at bounding box center [428, 65] width 39 height 11
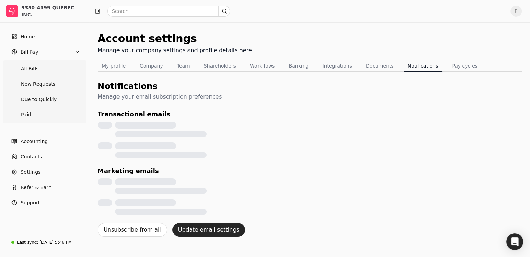
click at [404, 66] on button "Notifications" at bounding box center [423, 65] width 39 height 11
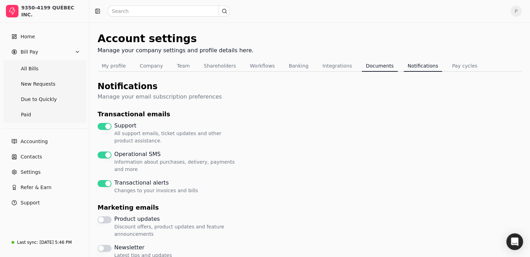
click at [371, 62] on button "Documents" at bounding box center [380, 65] width 36 height 11
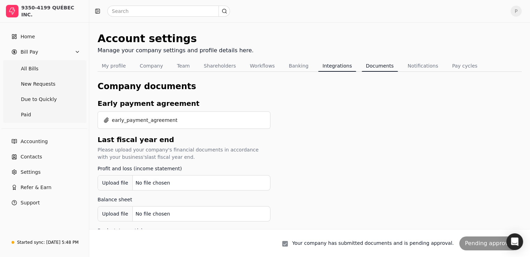
click at [318, 65] on button "Integrations" at bounding box center [337, 65] width 38 height 11
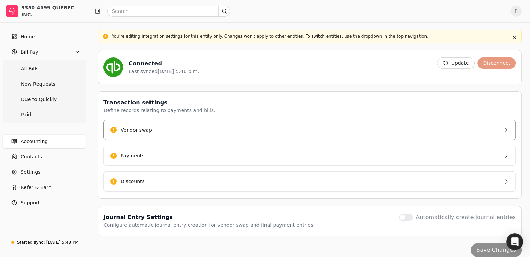
scroll to position [74, 0]
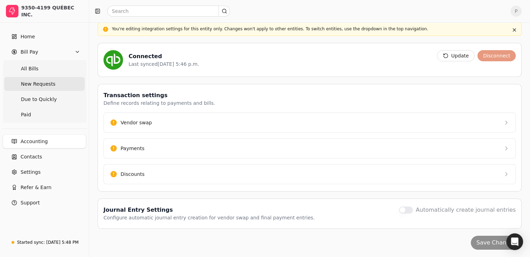
click at [32, 88] on Requests "New Requests" at bounding box center [44, 84] width 81 height 14
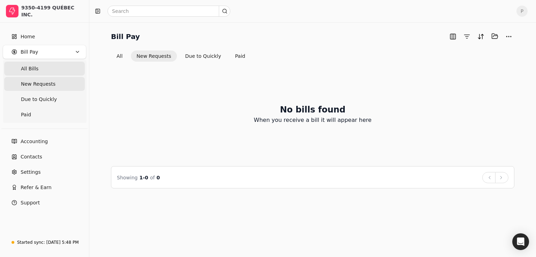
click at [42, 67] on Bills "All Bills" at bounding box center [44, 69] width 81 height 14
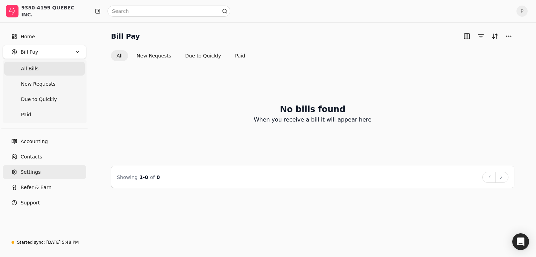
click at [29, 167] on link "Settings" at bounding box center [44, 172] width 83 height 14
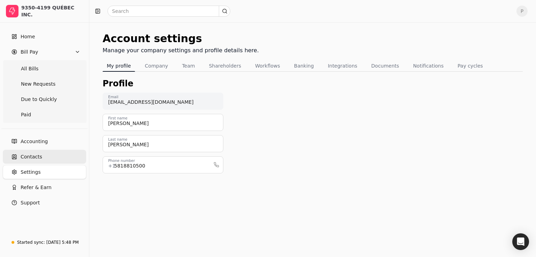
click at [29, 158] on span "Contacts" at bounding box center [32, 156] width 22 height 7
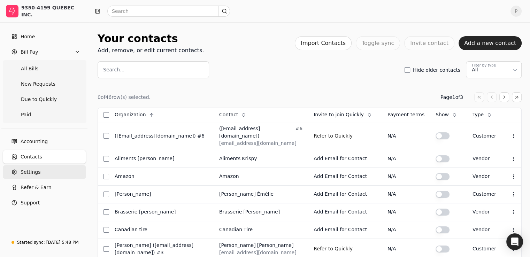
click at [28, 171] on span "Settings" at bounding box center [31, 172] width 20 height 7
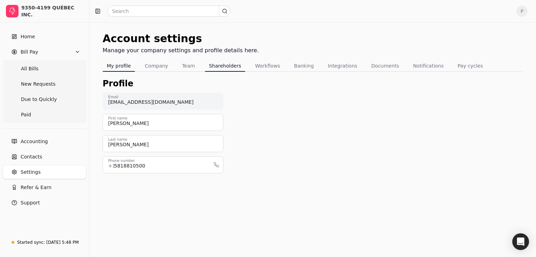
click at [217, 62] on button "Shareholders" at bounding box center [225, 65] width 40 height 11
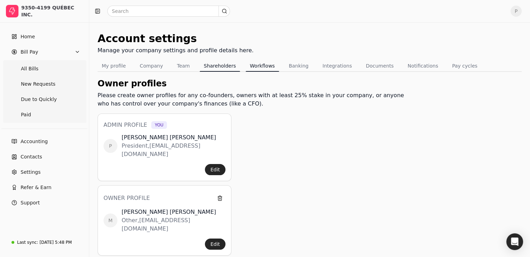
click at [262, 65] on button "Workflows" at bounding box center [262, 65] width 33 height 11
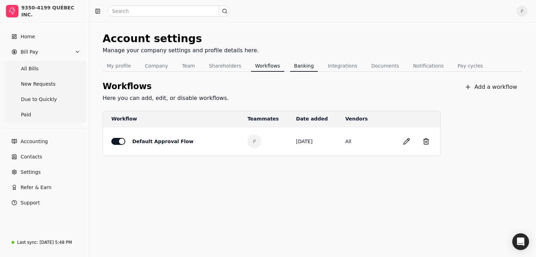
click at [295, 63] on button "Banking" at bounding box center [304, 65] width 28 height 11
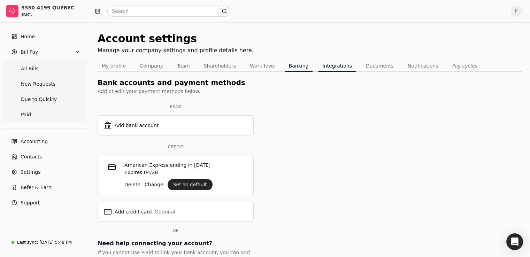
click at [318, 63] on button "Integrations" at bounding box center [337, 65] width 38 height 11
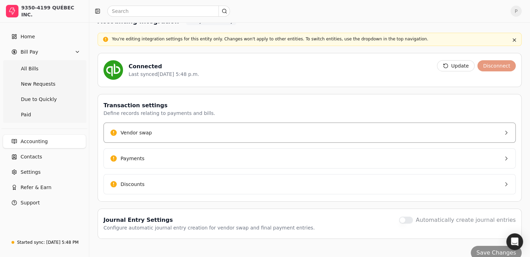
scroll to position [74, 0]
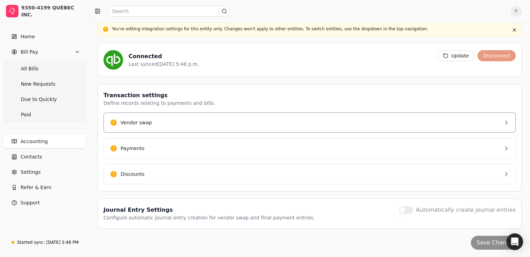
click at [167, 124] on button "Vendor swap" at bounding box center [310, 123] width 413 height 20
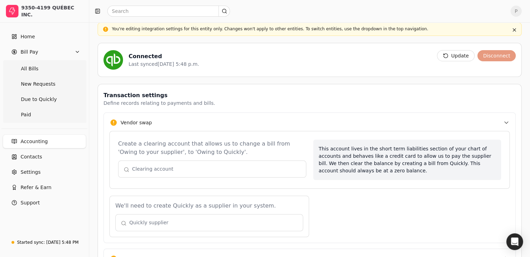
click at [167, 124] on button "Vendor swap" at bounding box center [310, 123] width 413 height 20
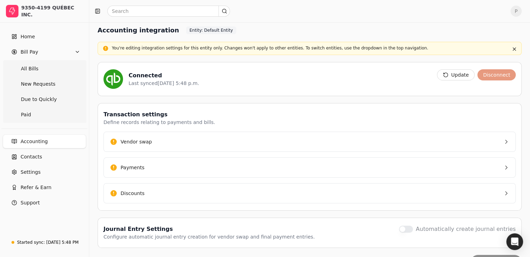
scroll to position [0, 0]
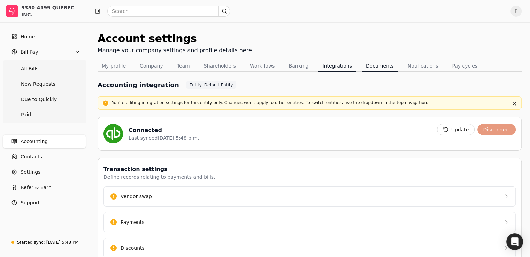
click at [376, 67] on button "Documents" at bounding box center [380, 65] width 36 height 11
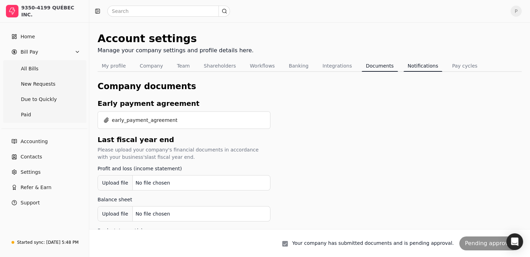
click at [412, 65] on button "Notifications" at bounding box center [423, 65] width 39 height 11
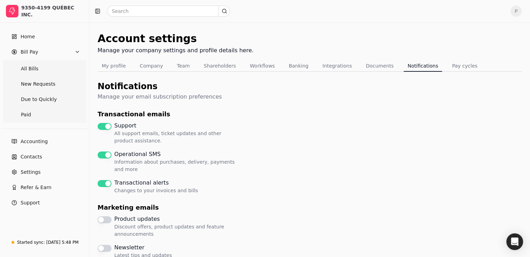
click at [448, 65] on button "Pay cycles" at bounding box center [465, 65] width 34 height 11
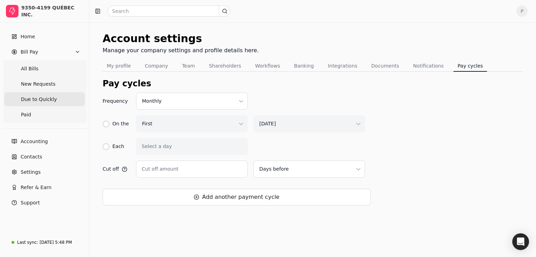
click at [50, 99] on span "Due to Quickly" at bounding box center [39, 99] width 36 height 7
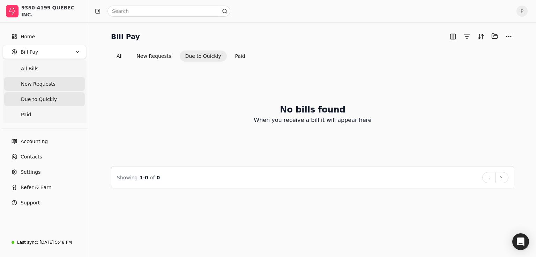
click at [49, 87] on span "New Requests" at bounding box center [38, 84] width 35 height 7
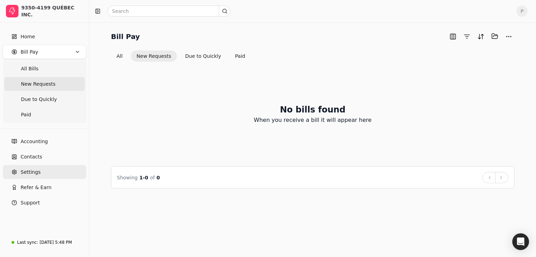
click at [29, 171] on span "Settings" at bounding box center [31, 172] width 20 height 7
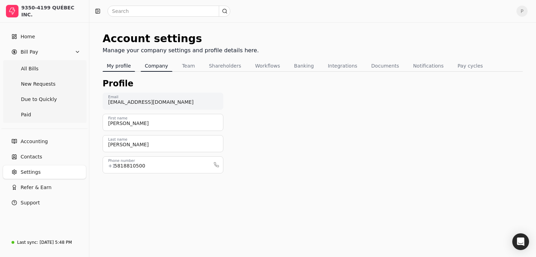
click at [157, 70] on button "Company" at bounding box center [157, 65] width 32 height 11
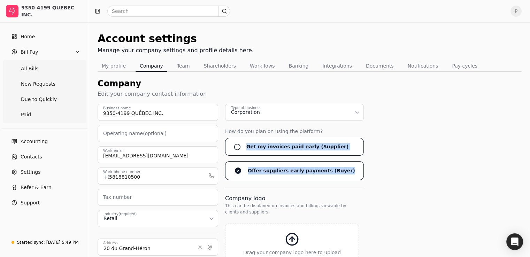
drag, startPoint x: 382, startPoint y: 175, endPoint x: 237, endPoint y: 140, distance: 149.0
click at [237, 140] on div "9350-4199 QUÉBEC INC. Business name Operating name (optional) corp@ocxonline.co…" at bounding box center [310, 225] width 424 height 243
copy div "Get my invoices paid early (Supplier) Offer suppliers early payments (Buyer)"
click at [183, 65] on button "Team" at bounding box center [183, 65] width 21 height 11
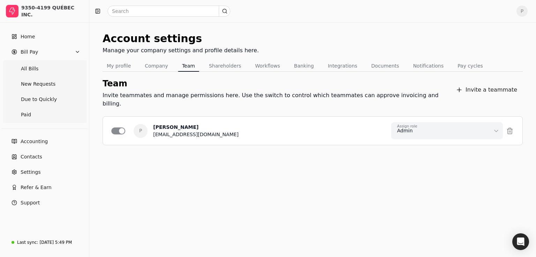
click at [213, 65] on button "Shareholders" at bounding box center [225, 65] width 40 height 11
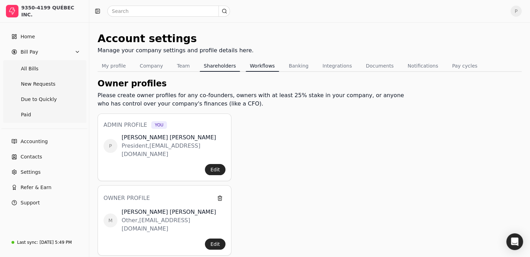
click at [251, 66] on button "Workflows" at bounding box center [262, 65] width 33 height 11
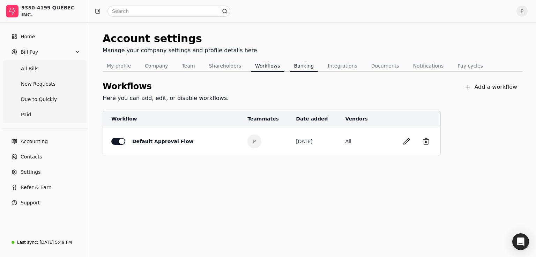
click at [290, 68] on button "Banking" at bounding box center [304, 65] width 28 height 11
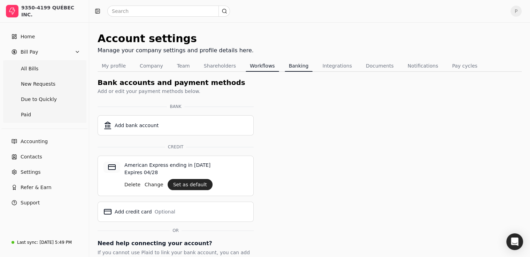
click at [262, 64] on button "Workflows" at bounding box center [262, 65] width 33 height 11
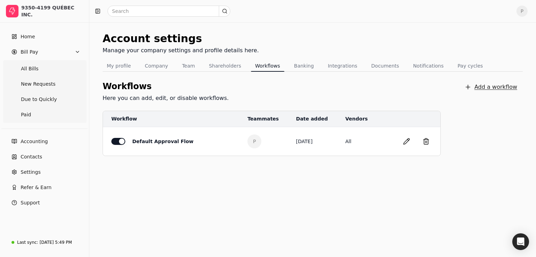
click at [507, 88] on button "Add a workflow" at bounding box center [491, 87] width 64 height 14
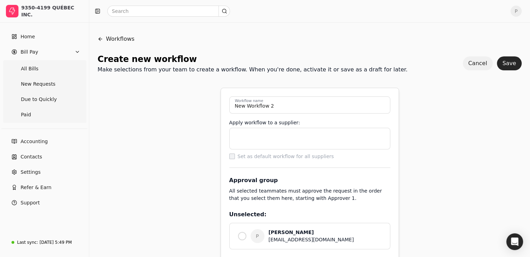
click at [475, 65] on button "Cancel" at bounding box center [478, 63] width 30 height 14
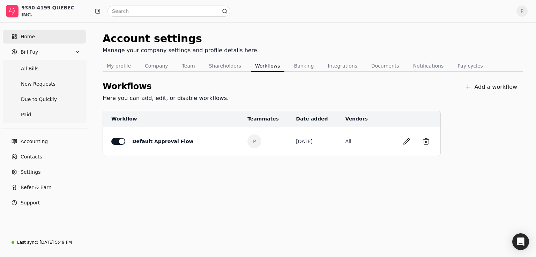
click at [32, 38] on span "Home" at bounding box center [28, 36] width 14 height 7
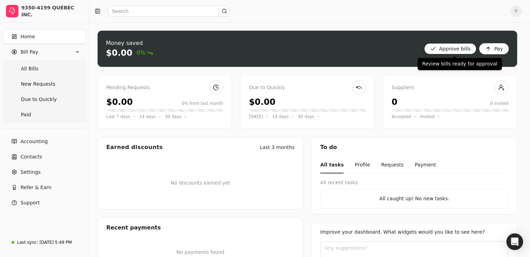
click at [470, 51] on bills "Approve bills" at bounding box center [450, 48] width 53 height 11
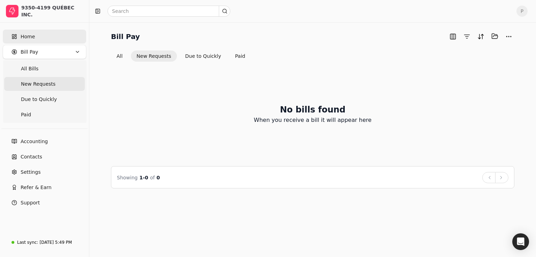
click at [32, 37] on span "Home" at bounding box center [28, 36] width 14 height 7
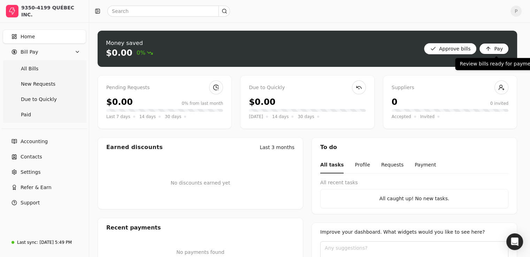
click at [496, 48] on button "Pay" at bounding box center [495, 48] width 30 height 11
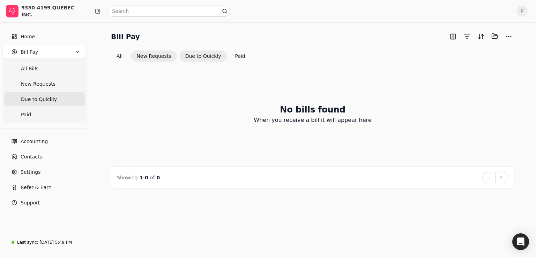
click at [150, 53] on button "New Requests" at bounding box center [154, 56] width 46 height 11
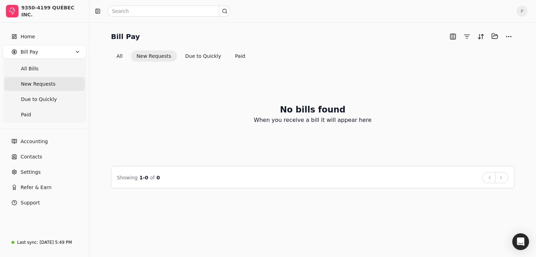
click at [78, 52] on icon "button" at bounding box center [78, 52] width 6 height 6
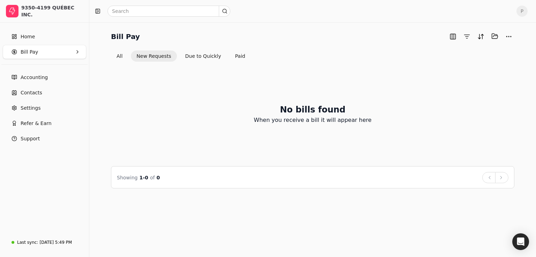
click at [78, 51] on icon "button" at bounding box center [78, 52] width 6 height 6
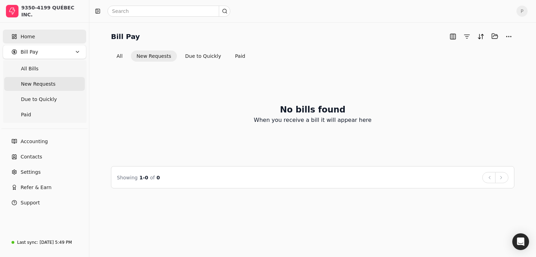
click at [41, 38] on link "Home" at bounding box center [44, 37] width 83 height 14
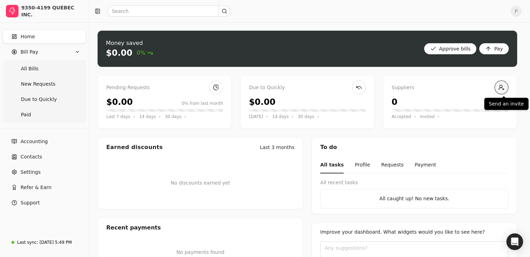
click at [505, 89] on link at bounding box center [502, 88] width 14 height 14
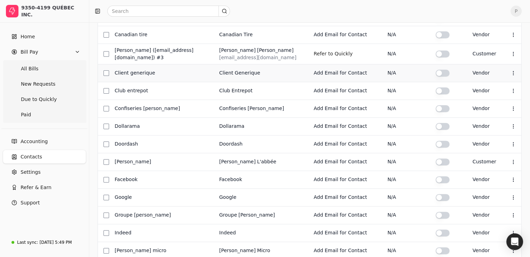
scroll to position [209, 0]
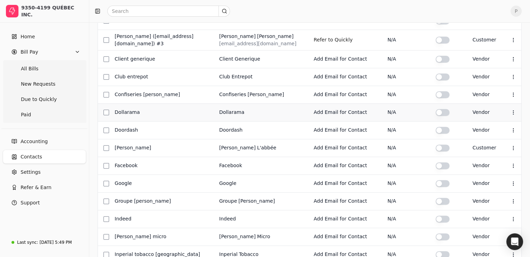
click at [131, 109] on div "Dollarama" at bounding box center [161, 112] width 93 height 7
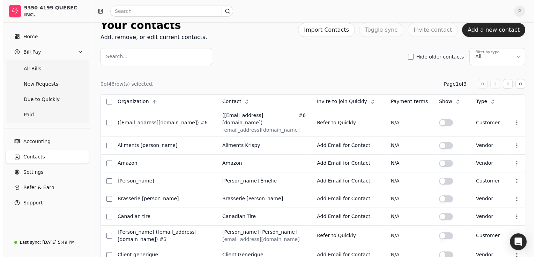
scroll to position [0, 0]
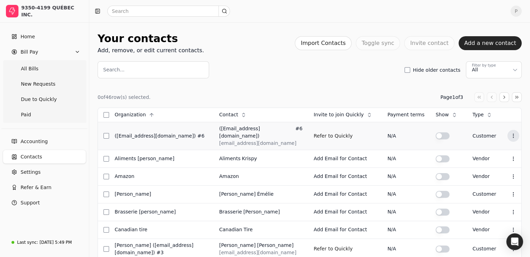
click at [511, 133] on icon at bounding box center [514, 136] width 6 height 6
click at [52, 144] on link "Accounting" at bounding box center [44, 142] width 83 height 14
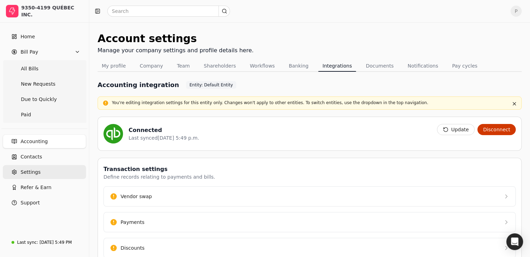
click at [31, 178] on link "Settings" at bounding box center [44, 172] width 83 height 14
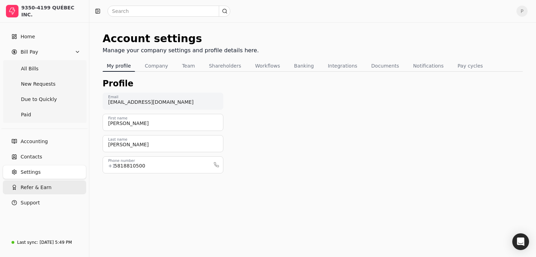
click at [28, 190] on span "Refer & Earn" at bounding box center [36, 187] width 31 height 7
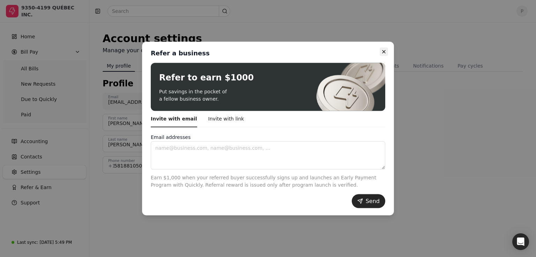
click at [380, 51] on button "Close" at bounding box center [383, 52] width 8 height 8
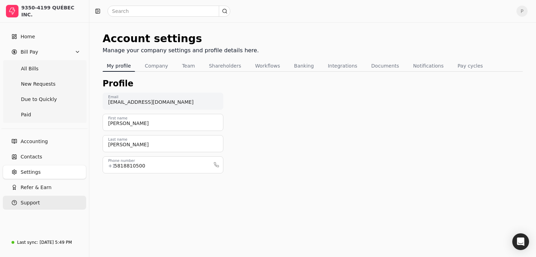
click at [29, 205] on span "Support" at bounding box center [30, 202] width 19 height 7
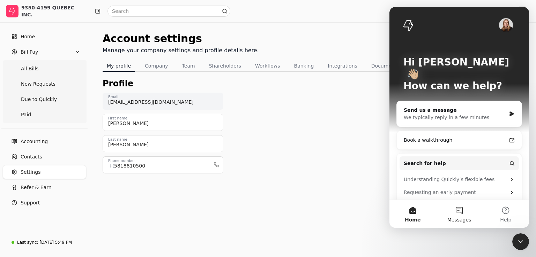
click at [457, 215] on button "Messages" at bounding box center [459, 214] width 46 height 28
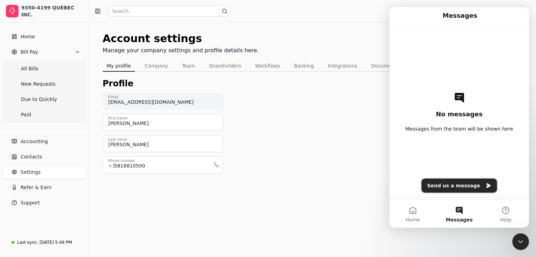
click at [451, 184] on button "Send us a message" at bounding box center [458, 186] width 75 height 14
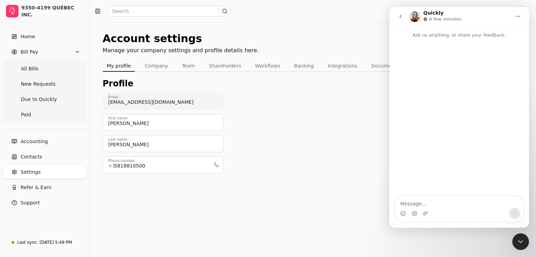
click at [424, 203] on textarea "Message…" at bounding box center [459, 202] width 128 height 12
type textarea "hello, do you have refceive my application"
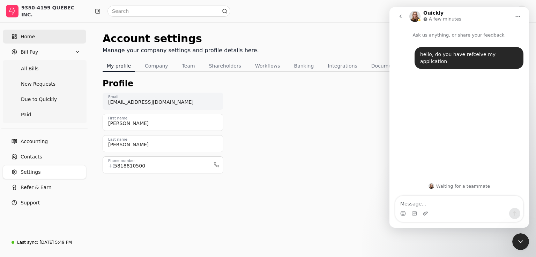
click at [38, 35] on link "Home" at bounding box center [44, 37] width 83 height 14
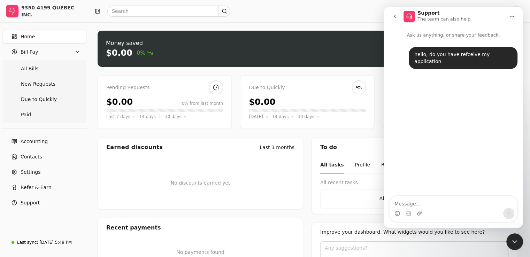
click at [515, 244] on icon "Close Intercom Messenger" at bounding box center [515, 242] width 8 height 8
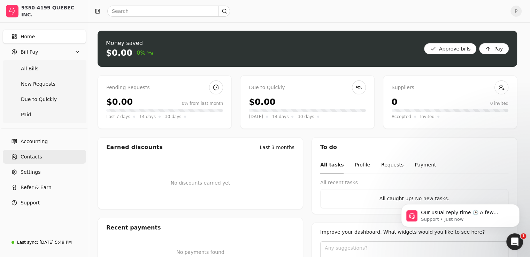
click at [36, 156] on span "Contacts" at bounding box center [32, 156] width 22 height 7
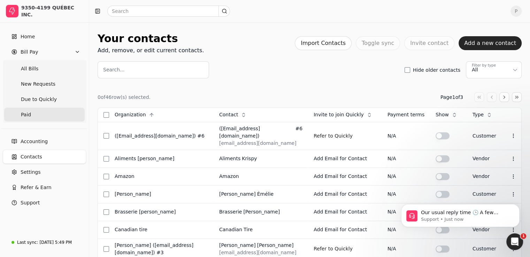
click at [32, 115] on link "Paid" at bounding box center [44, 115] width 81 height 14
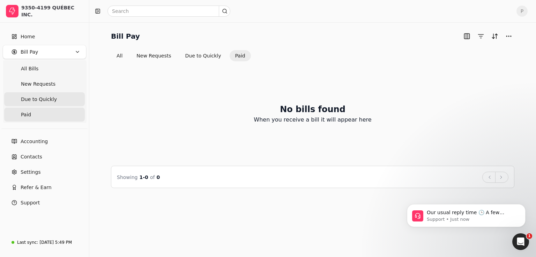
click at [31, 99] on span "Due to Quickly" at bounding box center [39, 99] width 36 height 7
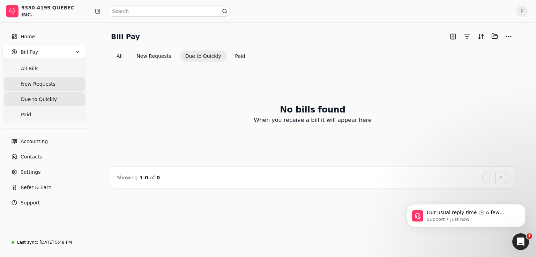
click at [32, 87] on span "New Requests" at bounding box center [38, 84] width 35 height 7
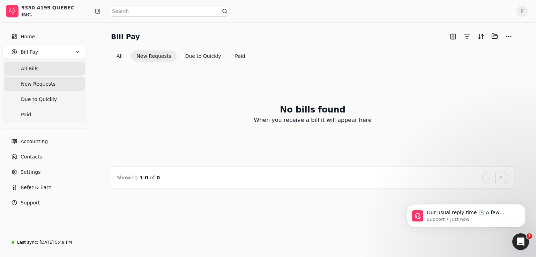
click at [31, 66] on span "All Bills" at bounding box center [29, 68] width 17 height 7
click at [31, 54] on span "Bill Pay" at bounding box center [29, 51] width 17 height 7
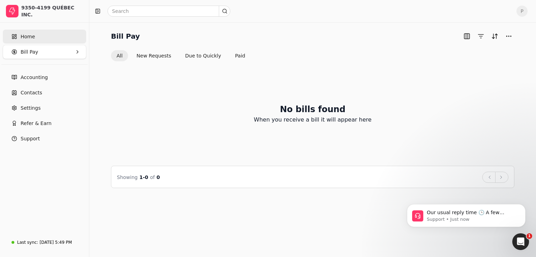
click at [32, 40] on link "Home" at bounding box center [44, 37] width 83 height 14
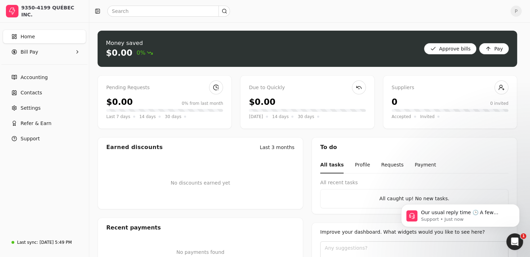
click at [522, 11] on span "P" at bounding box center [516, 11] width 11 height 11
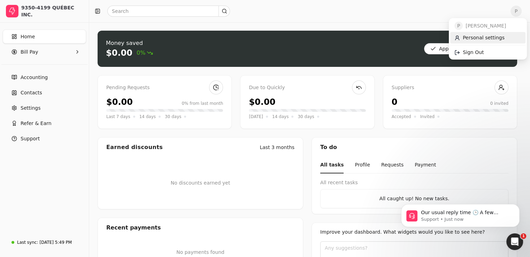
click at [495, 38] on span "Personal settings" at bounding box center [484, 37] width 42 height 7
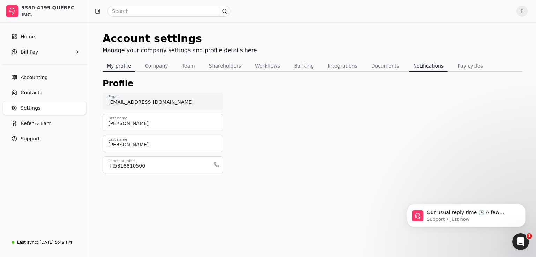
click at [409, 68] on button "Notifications" at bounding box center [428, 65] width 39 height 11
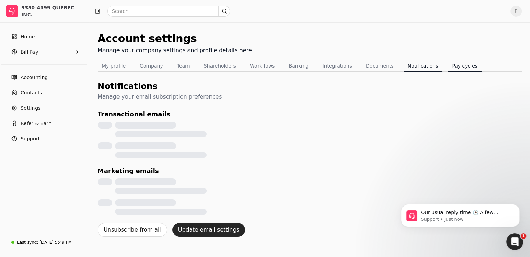
click at [448, 66] on button "Pay cycles" at bounding box center [465, 65] width 34 height 11
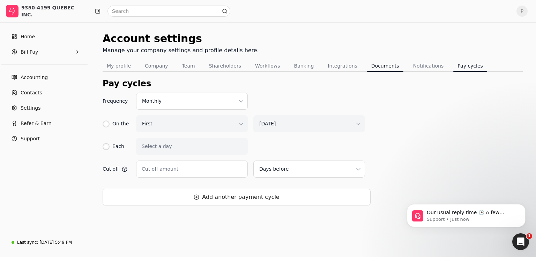
click at [367, 63] on button "Documents" at bounding box center [385, 65] width 36 height 11
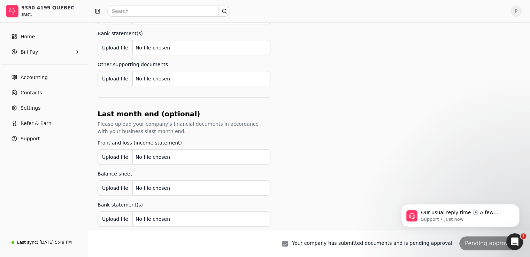
scroll to position [209, 0]
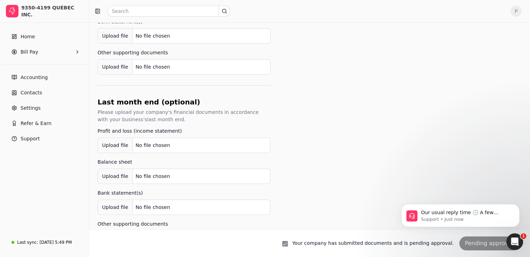
click at [292, 240] on div at bounding box center [287, 243] width 10 height 7
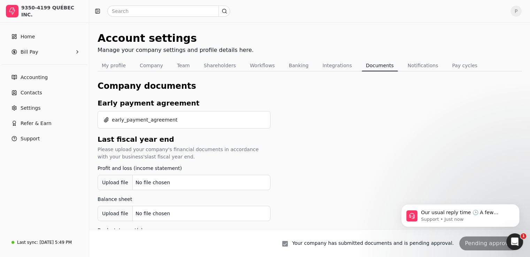
scroll to position [0, 0]
click at [327, 67] on button "Integrations" at bounding box center [337, 65] width 38 height 11
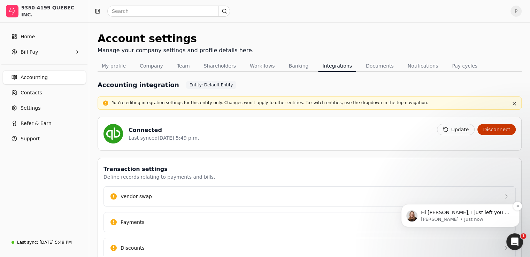
click at [479, 217] on p "Evanne • Just now" at bounding box center [466, 220] width 90 height 6
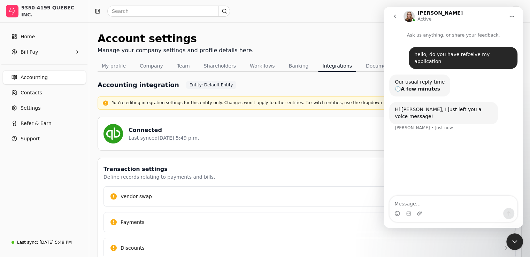
click at [438, 207] on textarea "Message…" at bounding box center [454, 202] width 128 height 12
type textarea "h"
type textarea "ok, and what is your question?"
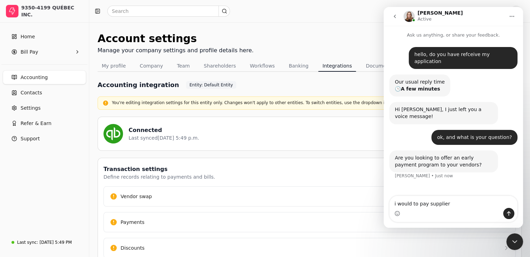
type textarea "i would to pay suppliers"
type textarea "my suppliers"
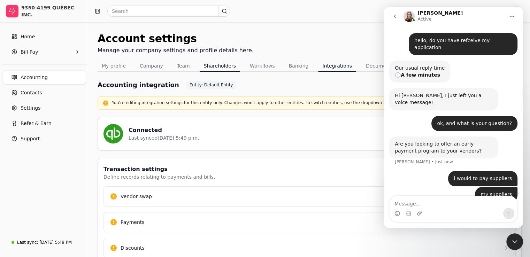
click at [202, 67] on button "Shareholders" at bounding box center [220, 65] width 40 height 11
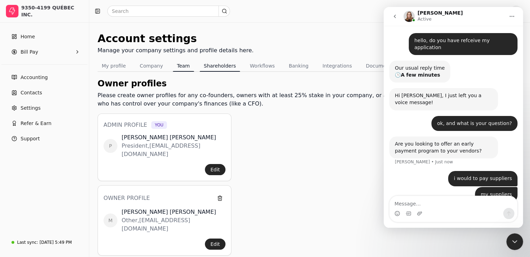
click at [176, 68] on button "Team" at bounding box center [183, 65] width 21 height 11
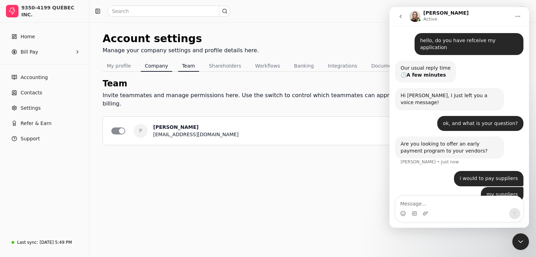
click at [153, 68] on button "Company" at bounding box center [157, 65] width 32 height 11
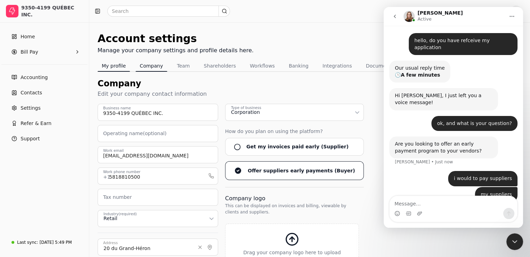
click at [101, 65] on button "My profile" at bounding box center [114, 65] width 32 height 11
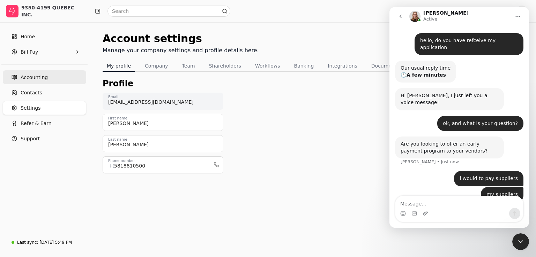
click at [31, 76] on span "Accounting" at bounding box center [34, 77] width 27 height 7
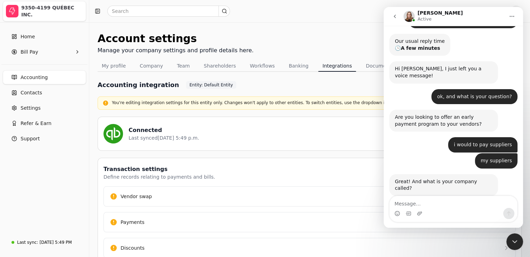
scroll to position [35, 0]
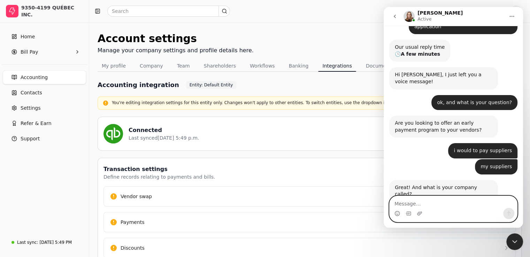
click at [441, 207] on textarea "Message…" at bounding box center [454, 202] width 128 height 12
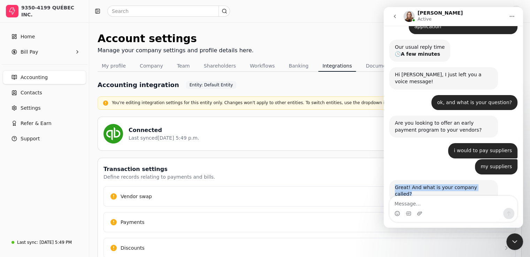
drag, startPoint x: 395, startPoint y: 173, endPoint x: 483, endPoint y: 175, distance: 87.6
click at [483, 184] on div "Great! And what is your company called?" at bounding box center [444, 191] width 98 height 14
copy div "Great! And what is your company called?"
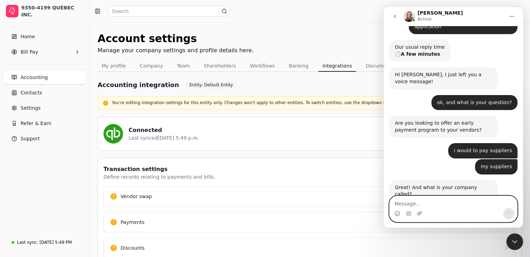
click at [425, 205] on textarea "Message…" at bounding box center [454, 202] width 128 height 12
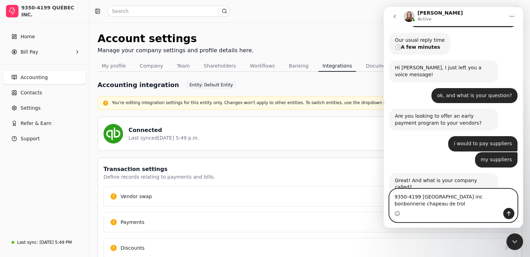
type textarea "9350-4199 Quebec inc bonbonnerie chapeau de troll"
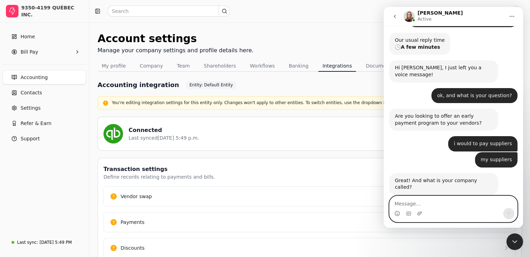
scroll to position [62, 0]
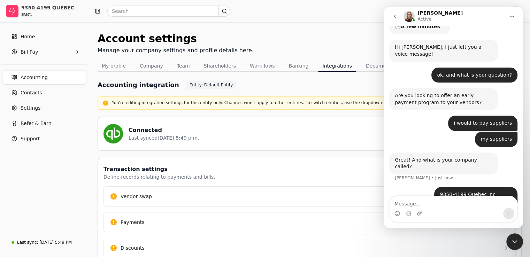
drag, startPoint x: 515, startPoint y: 242, endPoint x: 511, endPoint y: 240, distance: 5.3
click at [516, 242] on icon "Close Intercom Messenger" at bounding box center [515, 242] width 5 height 3
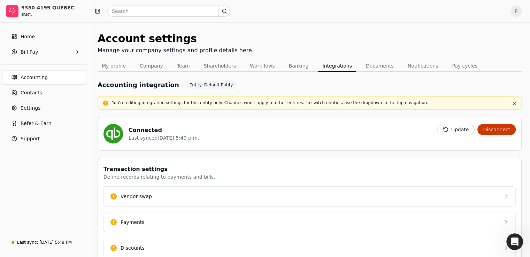
click at [24, 44] on ul "Home Bill Pay" at bounding box center [44, 44] width 83 height 29
click at [29, 41] on link "Home" at bounding box center [44, 37] width 83 height 14
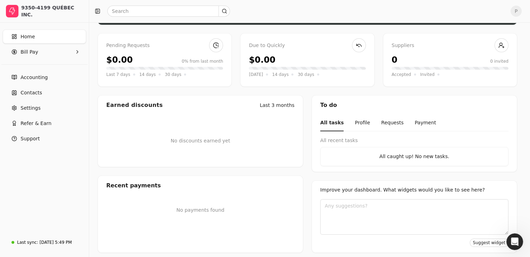
scroll to position [45, 0]
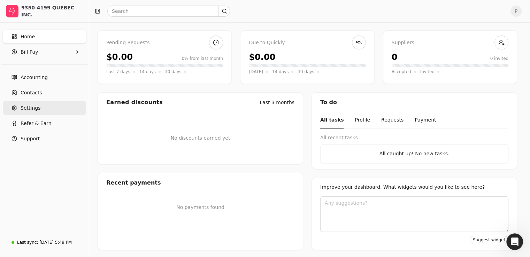
click at [27, 107] on span "Settings" at bounding box center [31, 108] width 20 height 7
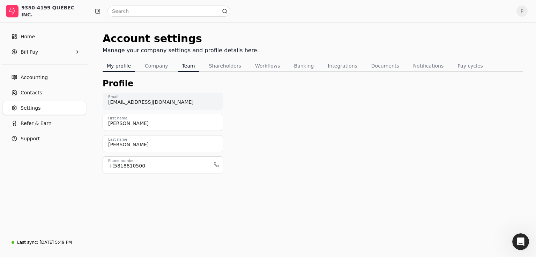
click at [181, 70] on button "Team" at bounding box center [188, 65] width 21 height 11
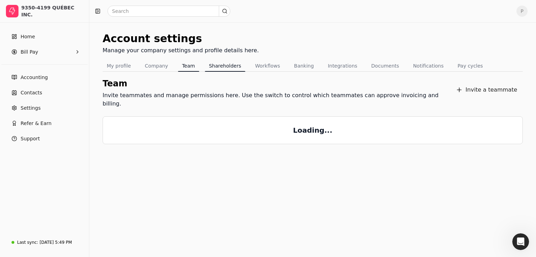
click at [212, 67] on button "Shareholders" at bounding box center [225, 65] width 40 height 11
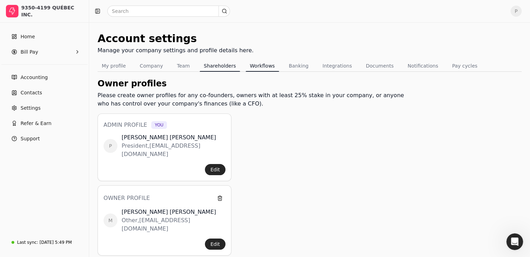
click at [271, 70] on button "Workflows" at bounding box center [262, 65] width 33 height 11
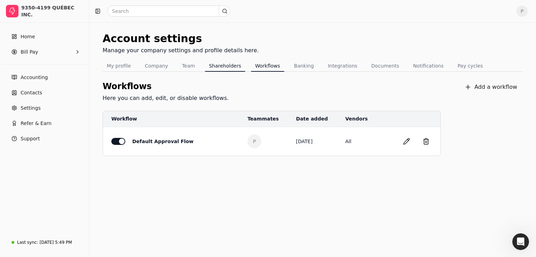
click at [216, 65] on button "Shareholders" at bounding box center [225, 65] width 40 height 11
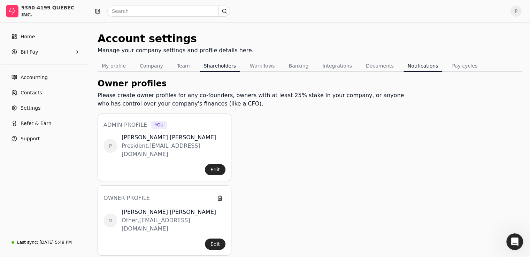
click at [410, 67] on button "Notifications" at bounding box center [423, 65] width 39 height 11
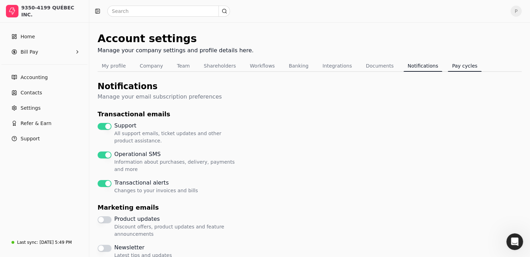
click at [449, 67] on button "Pay cycles" at bounding box center [465, 65] width 34 height 11
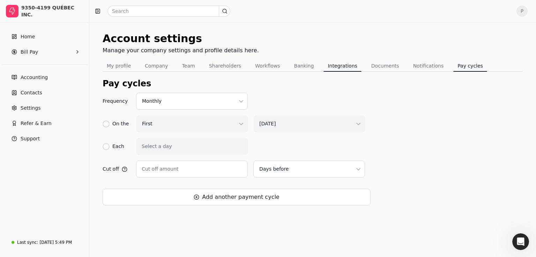
click at [323, 64] on button "Integrations" at bounding box center [342, 65] width 38 height 11
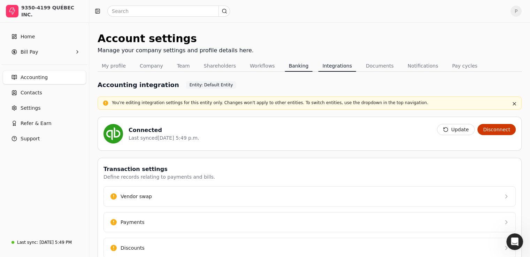
click at [295, 66] on button "Banking" at bounding box center [299, 65] width 28 height 11
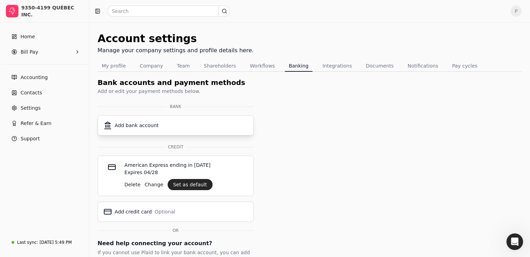
click at [137, 124] on div "Add bank account" at bounding box center [137, 125] width 44 height 7
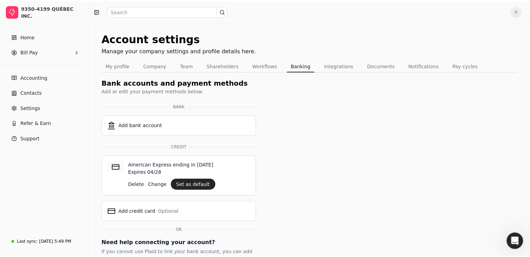
scroll to position [89, 0]
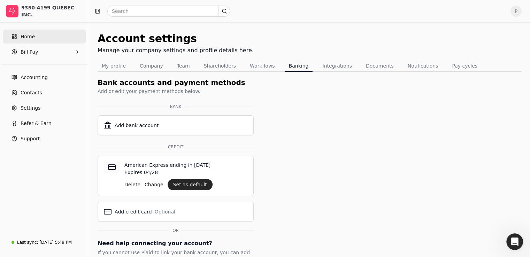
drag, startPoint x: 29, startPoint y: 33, endPoint x: 45, endPoint y: 37, distance: 16.0
click at [29, 33] on span "Home" at bounding box center [28, 36] width 14 height 7
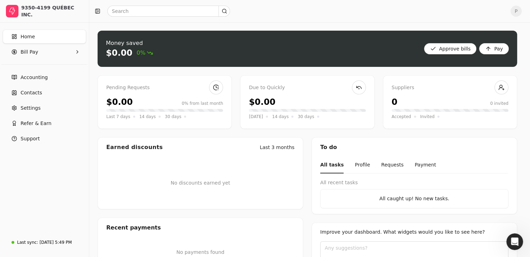
click at [517, 239] on icon "Open Intercom Messenger" at bounding box center [516, 242] width 12 height 12
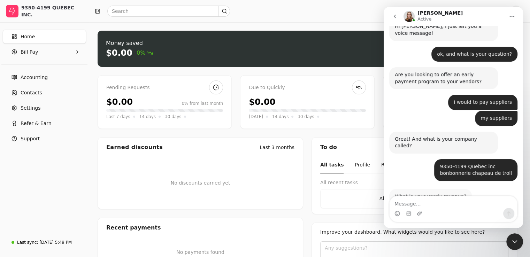
scroll to position [83, 0]
click at [455, 210] on div "Intercom messenger" at bounding box center [454, 213] width 128 height 11
click at [447, 203] on textarea "Message…" at bounding box center [454, 202] width 128 height 12
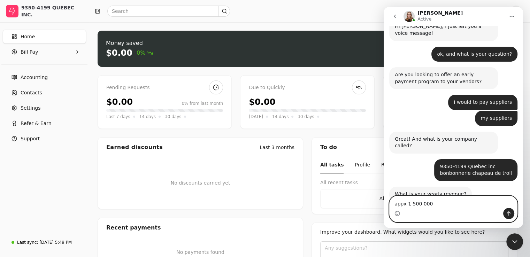
drag, startPoint x: 454, startPoint y: 205, endPoint x: 406, endPoint y: 205, distance: 47.4
click at [406, 205] on textarea "appx 1 500 000" at bounding box center [454, 202] width 128 height 12
drag, startPoint x: 408, startPoint y: 202, endPoint x: 440, endPoint y: 207, distance: 32.8
click at [440, 207] on textarea "appx 1 500" at bounding box center [454, 202] width 128 height 12
type textarea "appx 1.6 M"
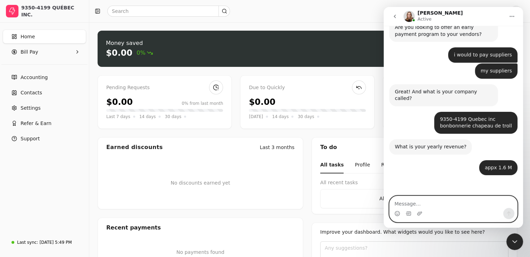
scroll to position [131, 0]
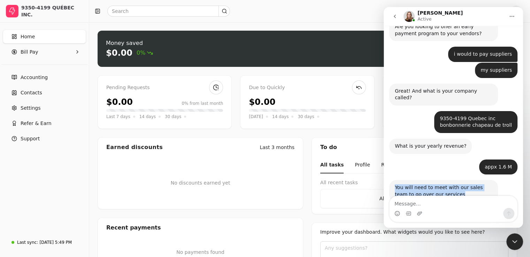
drag, startPoint x: 394, startPoint y: 166, endPoint x: 441, endPoint y: 174, distance: 48.2
click at [441, 180] on div "You will need to meet with our sales team to go over our services Evanne • Just…" at bounding box center [444, 191] width 109 height 22
copy div "You will need to meet with our sales team to go over our services"
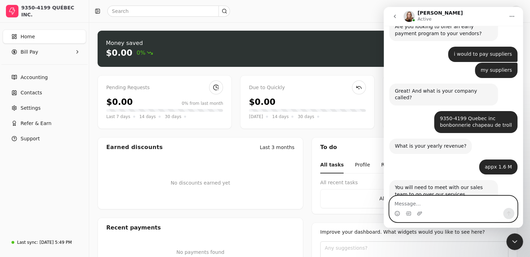
click at [427, 203] on textarea "Message…" at bounding box center [454, 202] width 128 height 12
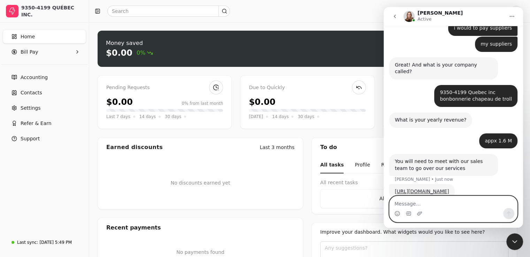
scroll to position [161, 0]
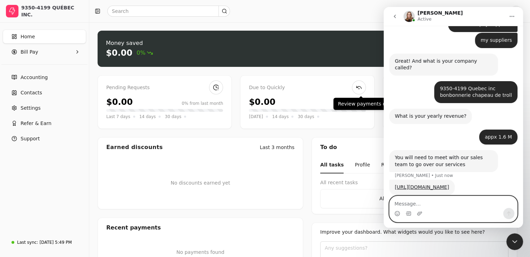
click at [425, 203] on textarea "Message…" at bounding box center [454, 202] width 128 height 12
click at [428, 203] on textarea "Message…" at bounding box center [454, 202] width 128 height 12
click at [438, 206] on textarea "Message…" at bounding box center [454, 202] width 128 height 12
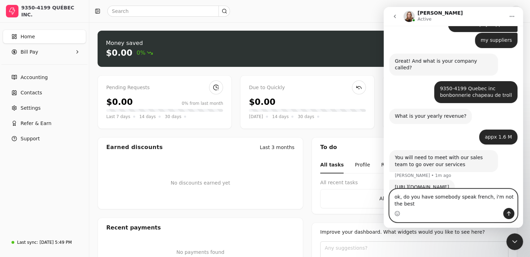
scroll to position [168, 0]
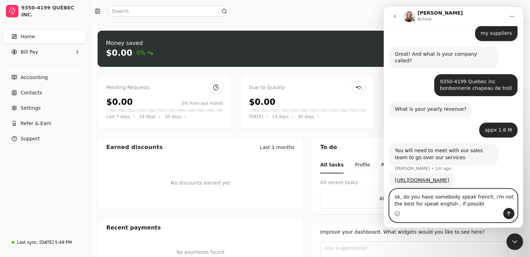
type textarea "ok, do you have somebody speak french, i'm not the best for speak english , if …"
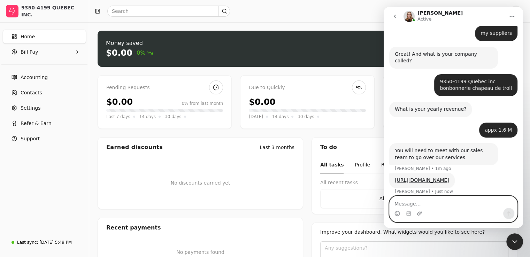
scroll to position [189, 0]
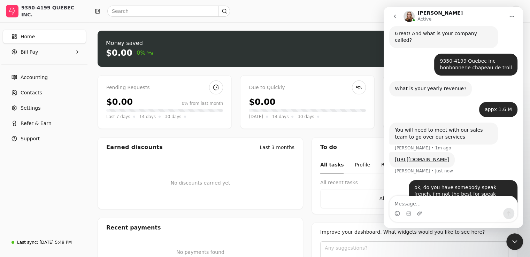
click at [516, 244] on icon "Close Intercom Messenger" at bounding box center [515, 242] width 8 height 8
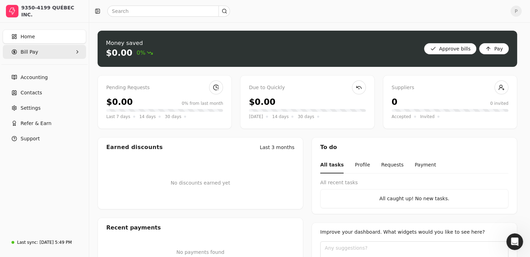
click at [56, 52] on Pay "Bill Pay" at bounding box center [44, 52] width 83 height 14
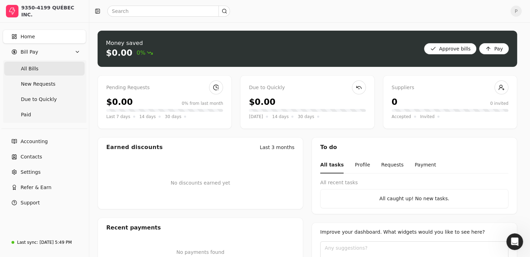
click at [31, 67] on span "All Bills" at bounding box center [29, 68] width 17 height 7
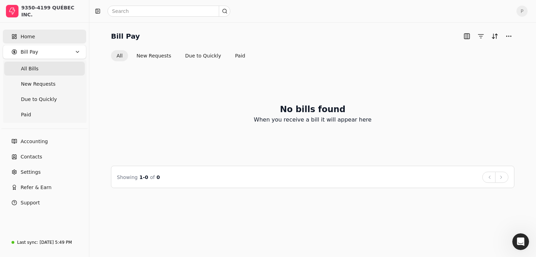
click at [43, 37] on link "Home" at bounding box center [44, 37] width 83 height 14
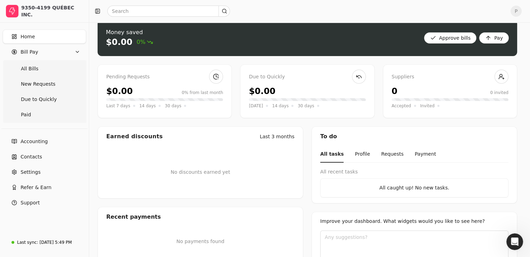
scroll to position [10, 0]
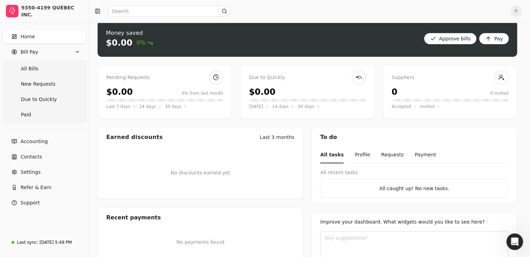
click at [406, 194] on div "All caught up! No new tasks." at bounding box center [414, 188] width 188 height 19
click at [409, 189] on div "All caught up! No new tasks." at bounding box center [414, 188] width 176 height 7
click at [410, 188] on div "All caught up! No new tasks." at bounding box center [414, 188] width 176 height 7
click at [36, 179] on ul "Accounting Contacts Settings Refer & Earn Support" at bounding box center [44, 172] width 83 height 75
click at [35, 175] on span "Settings" at bounding box center [31, 172] width 20 height 7
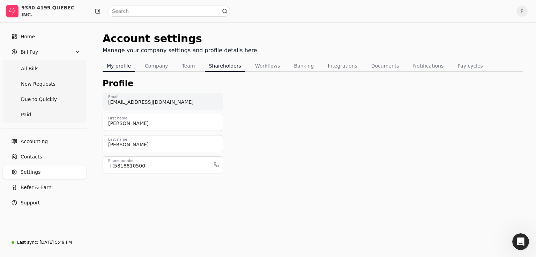
click at [229, 62] on button "Shareholders" at bounding box center [225, 65] width 40 height 11
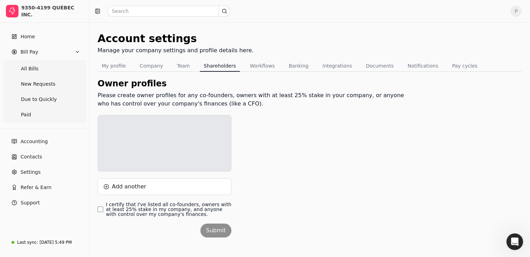
click at [263, 63] on button "Workflows" at bounding box center [262, 65] width 33 height 11
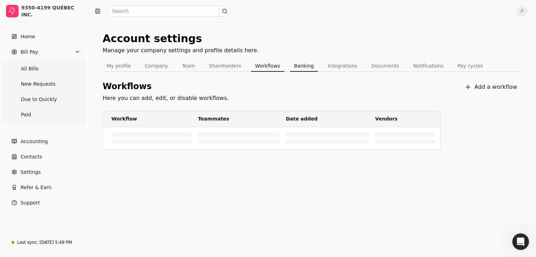
click at [302, 66] on button "Banking" at bounding box center [304, 65] width 28 height 11
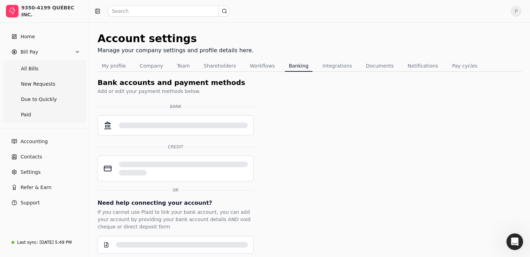
click at [329, 68] on button "Integrations" at bounding box center [337, 65] width 38 height 11
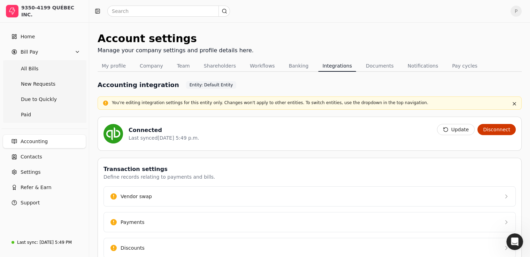
drag, startPoint x: 523, startPoint y: 243, endPoint x: 15, endPoint y: 10, distance: 559.1
click at [523, 243] on div "Account settings Manage your company settings and profile details here. My prof…" at bounding box center [309, 177] width 441 height 310
click at [518, 243] on icon "Open Intercom Messenger" at bounding box center [516, 242] width 12 height 12
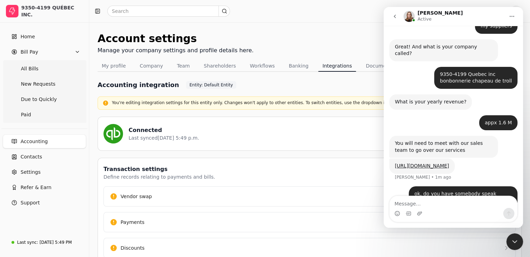
scroll to position [182, 0]
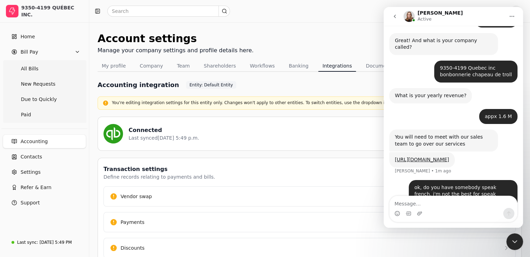
click at [518, 243] on icon "Close Intercom Messenger" at bounding box center [515, 242] width 8 height 8
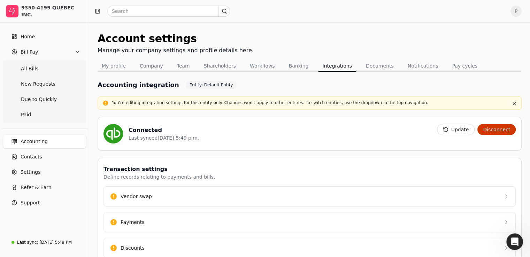
click at [517, 243] on icon "Open Intercom Messenger" at bounding box center [516, 242] width 12 height 12
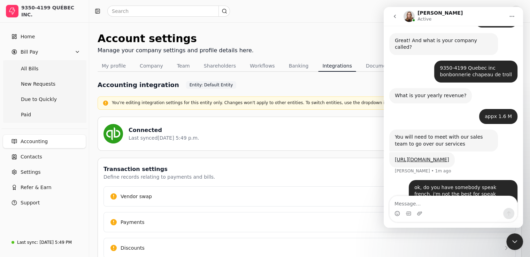
click at [517, 243] on icon "Close Intercom Messenger" at bounding box center [515, 242] width 8 height 8
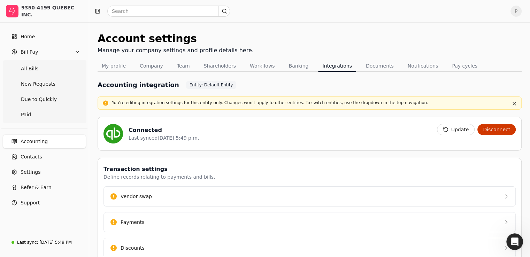
click at [517, 243] on icon "Open Intercom Messenger" at bounding box center [516, 242] width 12 height 12
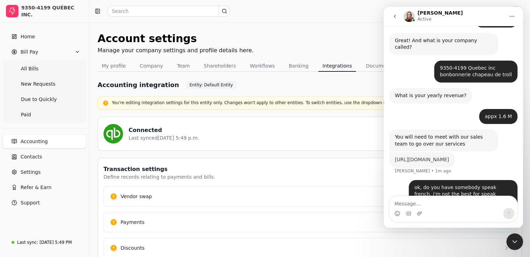
click at [446, 157] on link "https://www.helloquickly.com/request-a-call-back" at bounding box center [422, 160] width 54 height 6
click at [25, 66] on span "All Bills" at bounding box center [29, 68] width 17 height 7
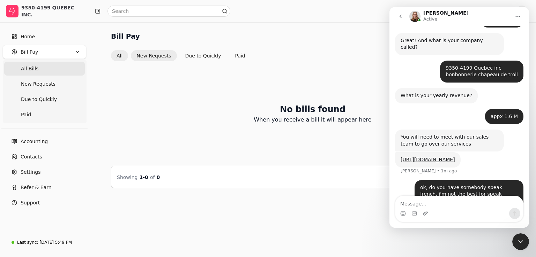
click at [145, 57] on button "New Requests" at bounding box center [154, 55] width 46 height 11
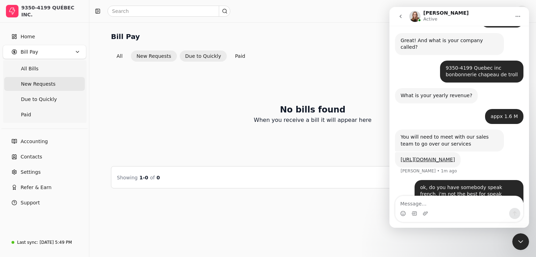
click at [193, 56] on button "Due to Quickly" at bounding box center [203, 56] width 47 height 11
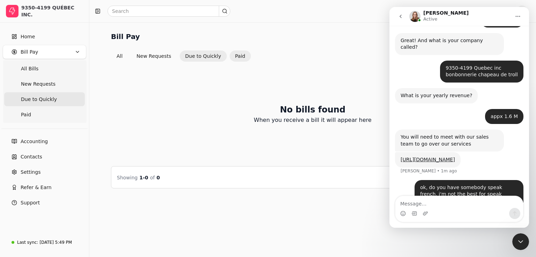
click at [236, 54] on button "Paid" at bounding box center [239, 56] width 21 height 11
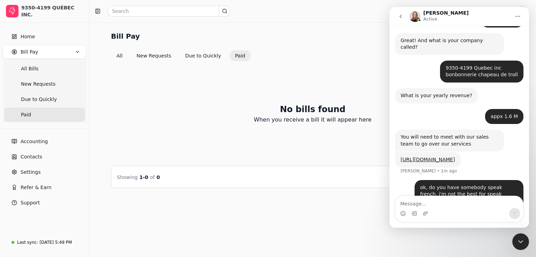
click at [521, 242] on icon "Close Intercom Messenger" at bounding box center [520, 242] width 8 height 8
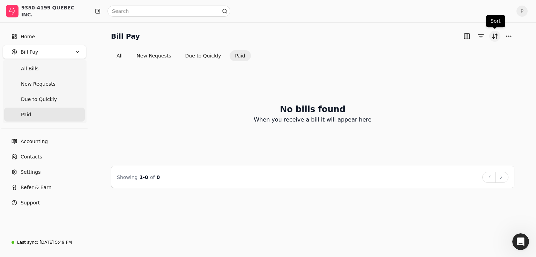
click at [498, 34] on button "Sort" at bounding box center [494, 36] width 11 height 11
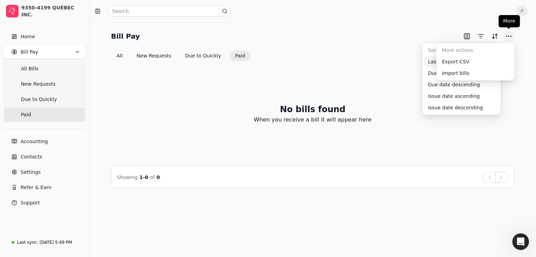
click at [510, 36] on button "More" at bounding box center [508, 36] width 11 height 11
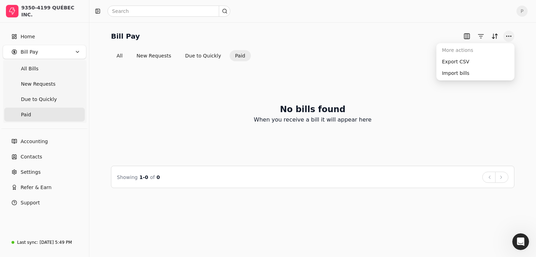
click at [510, 36] on button "More" at bounding box center [508, 36] width 11 height 11
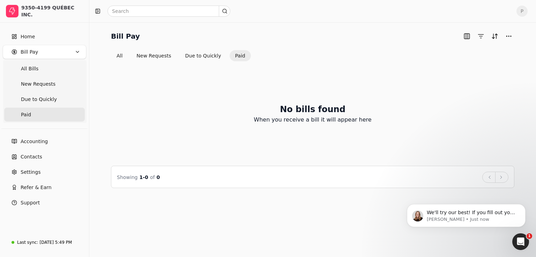
scroll to position [223, 0]
click at [456, 210] on p "We'll try our best! If you fill out your contact information on that form, we'l…" at bounding box center [472, 213] width 90 height 7
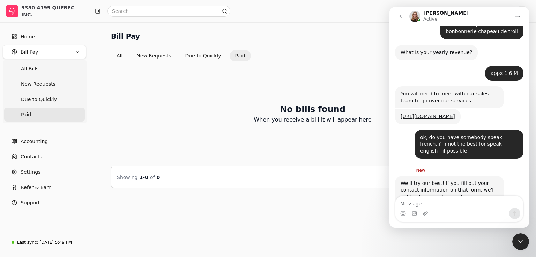
scroll to position [228, 0]
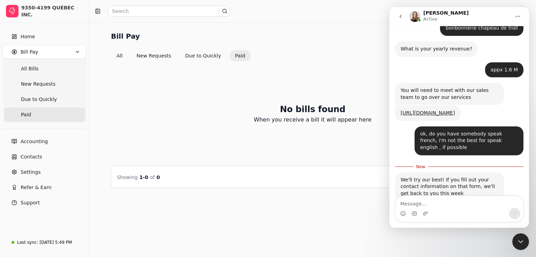
click at [443, 206] on textarea "Message…" at bounding box center [459, 202] width 128 height 12
type textarea "thank you very much"
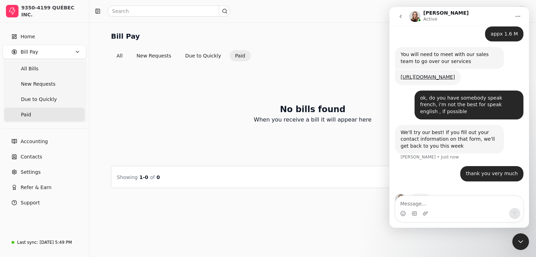
scroll to position [237, 0]
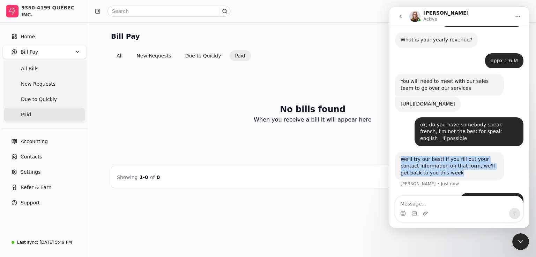
drag, startPoint x: 398, startPoint y: 138, endPoint x: 686, endPoint y: 177, distance: 291.0
click at [435, 152] on div "We'll try our best! If you fill out your contact information on that form, we'l…" at bounding box center [449, 166] width 109 height 29
copy div "We'll try our best! If you fill out your contact information on that form, we'l…"
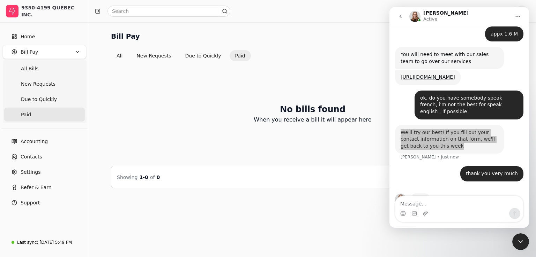
scroll to position [265, 0]
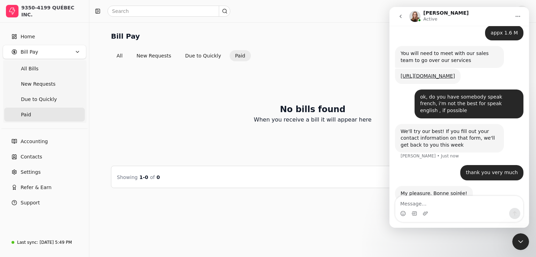
click at [437, 209] on div "Intercom messenger" at bounding box center [459, 213] width 128 height 11
click at [435, 205] on textarea "Message…" at bounding box center [459, 202] width 128 height 12
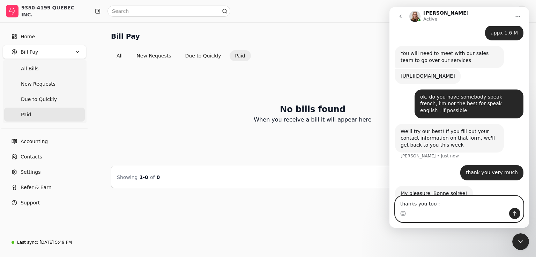
type textarea "thanks you too :)"
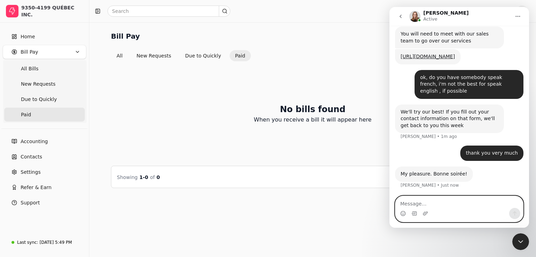
scroll to position [286, 0]
